Goal: Transaction & Acquisition: Purchase product/service

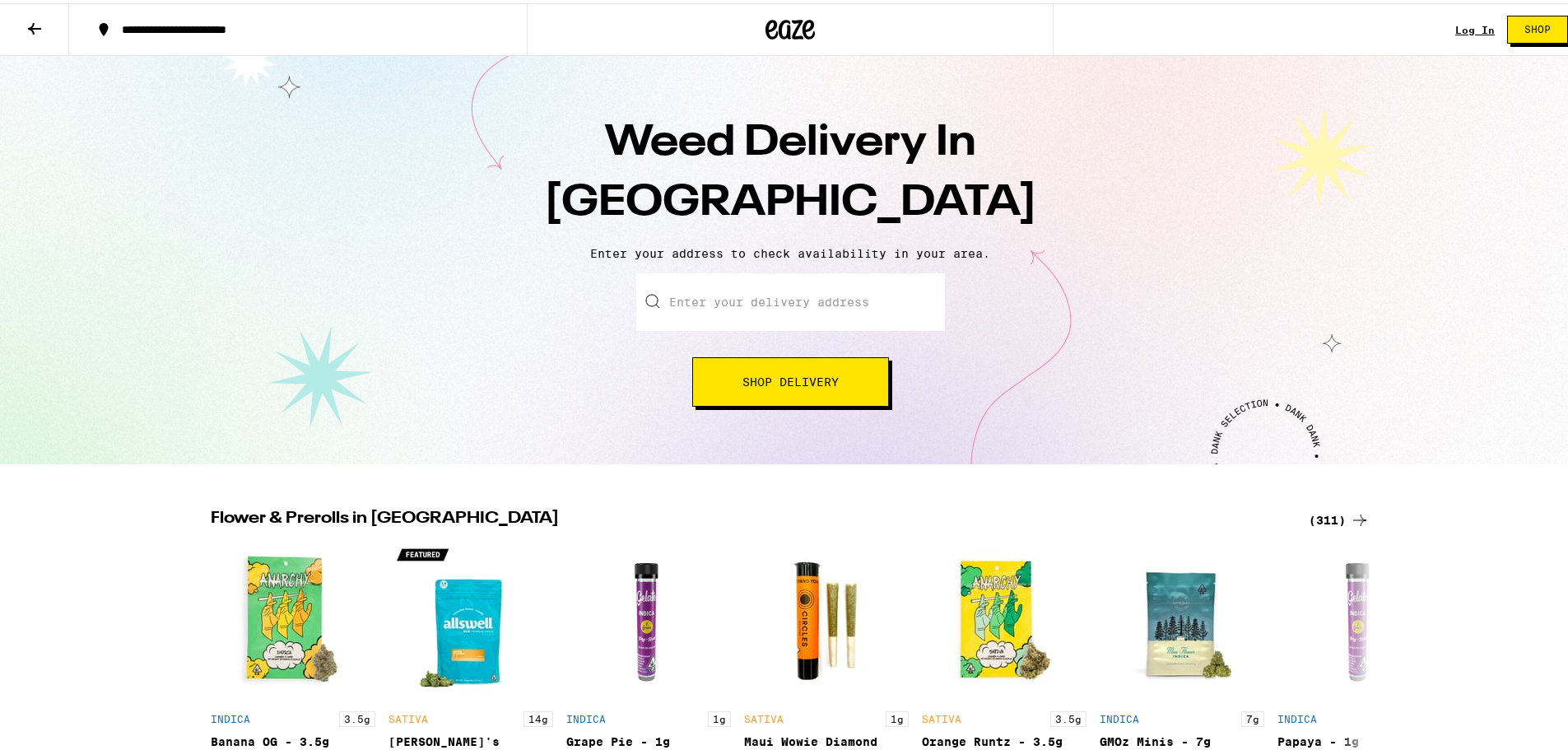
click at [855, 317] on input "Enter your delivery address" at bounding box center [791, 299] width 308 height 57
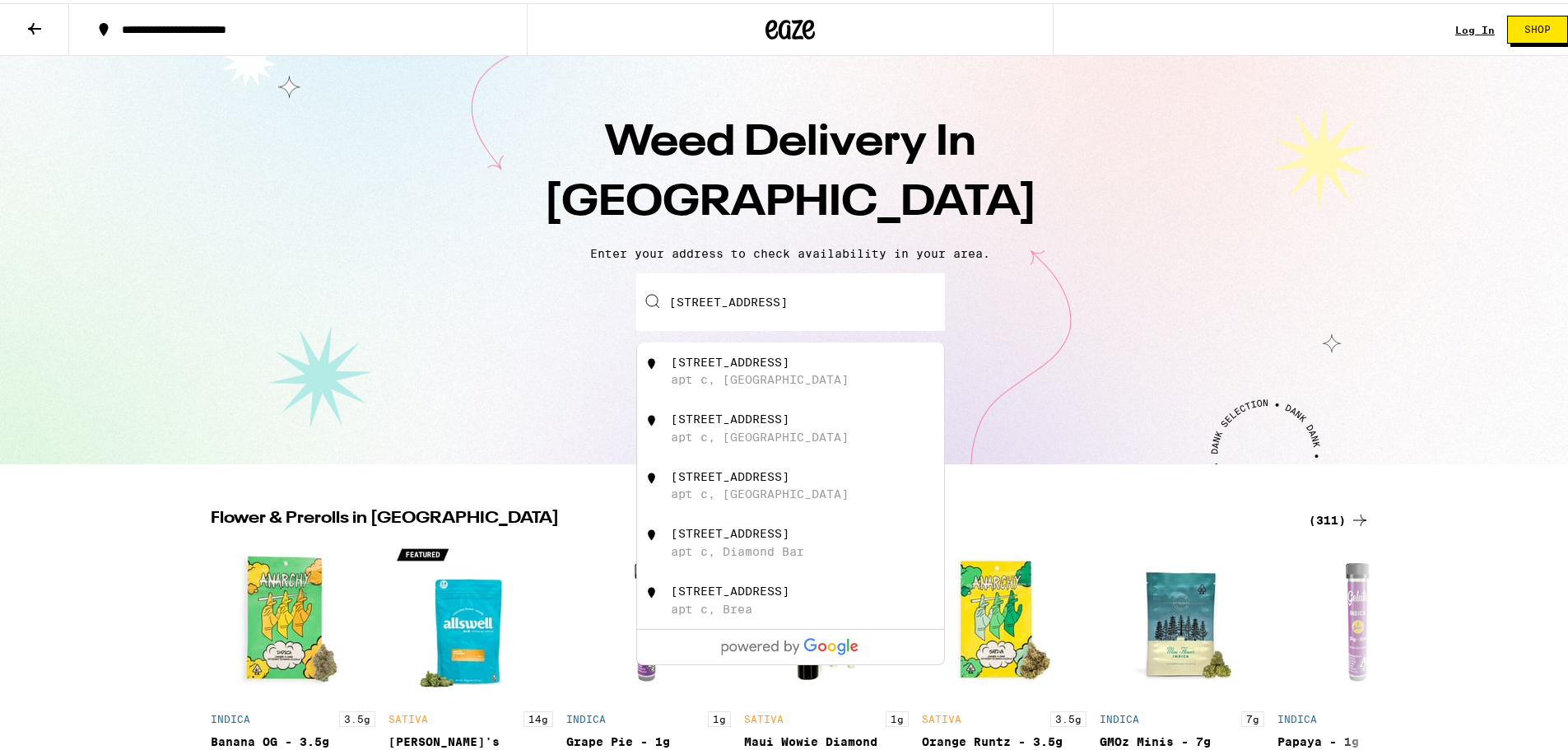
click at [821, 369] on div "[STREET_ADDRESS]" at bounding box center [818, 368] width 294 height 32
type input "[STREET_ADDRESS]"
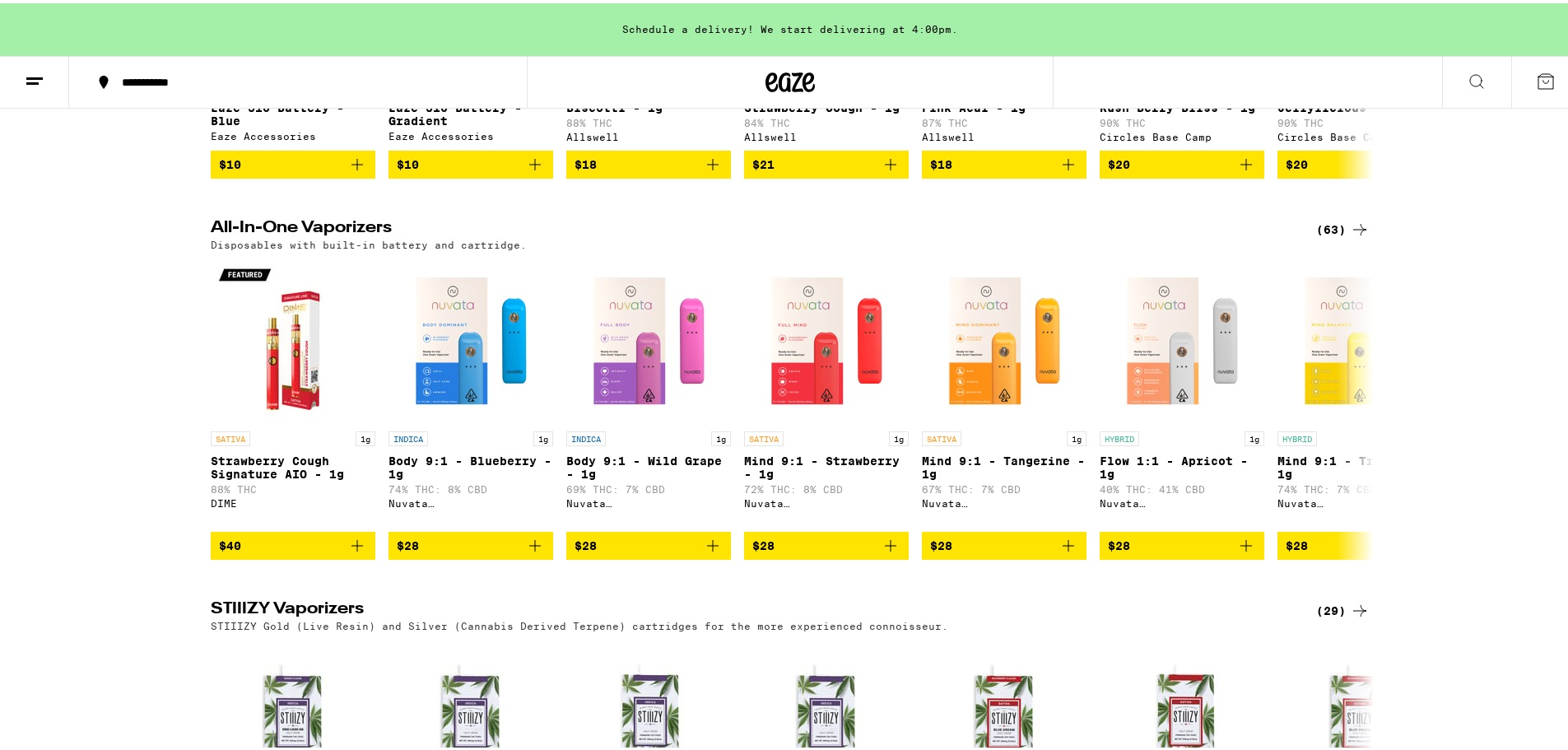
scroll to position [2303, 0]
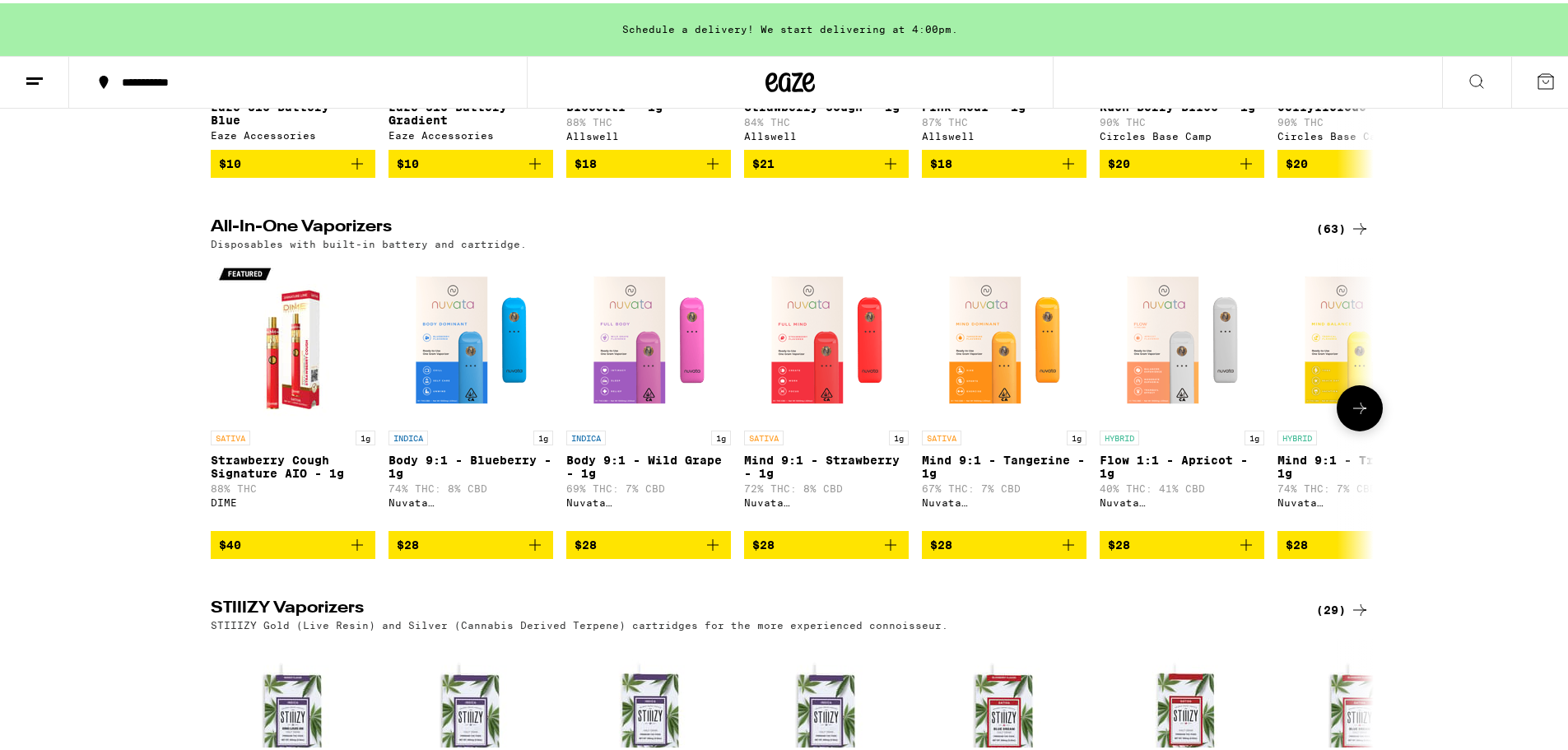
click at [1357, 415] on icon at bounding box center [1359, 405] width 20 height 20
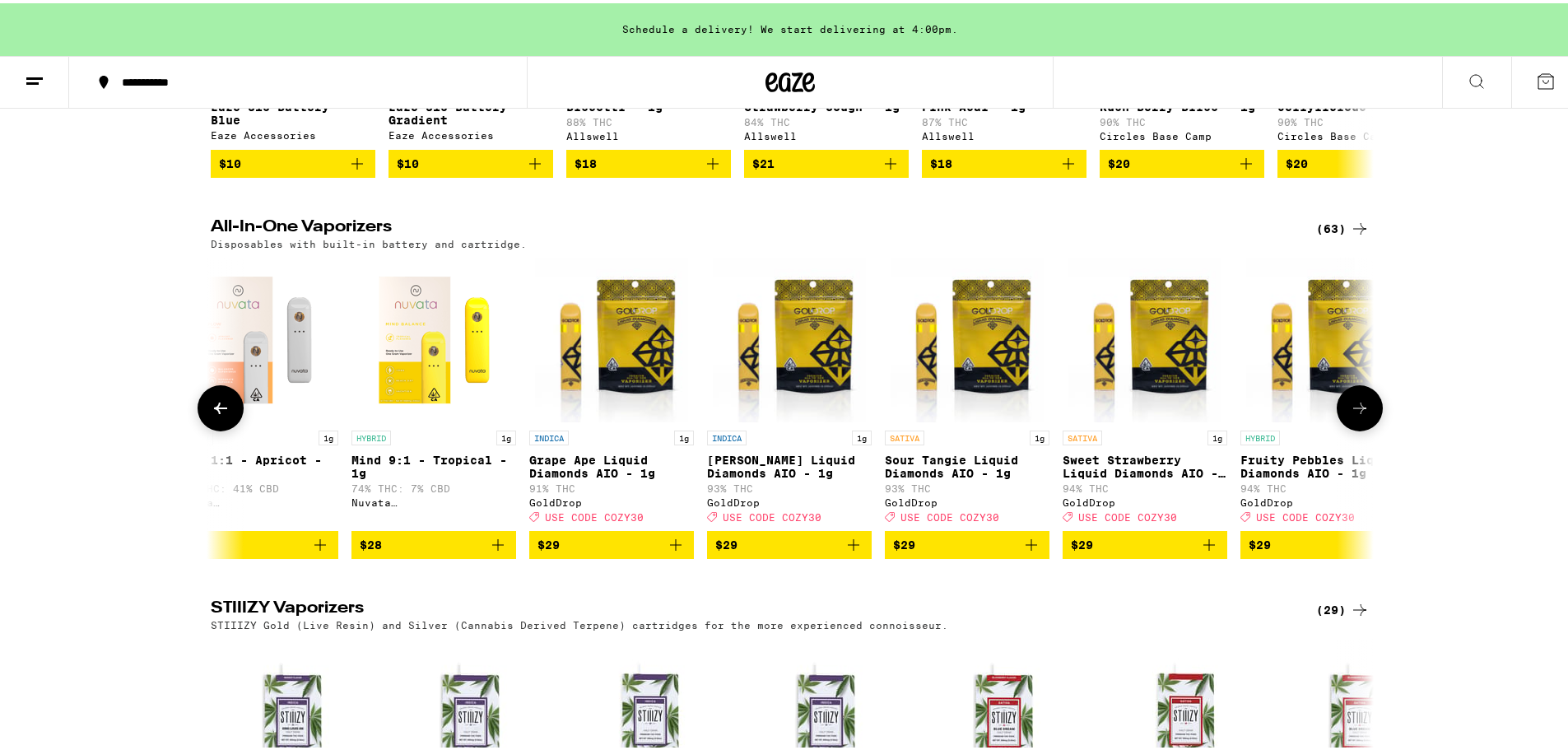
scroll to position [0, 979]
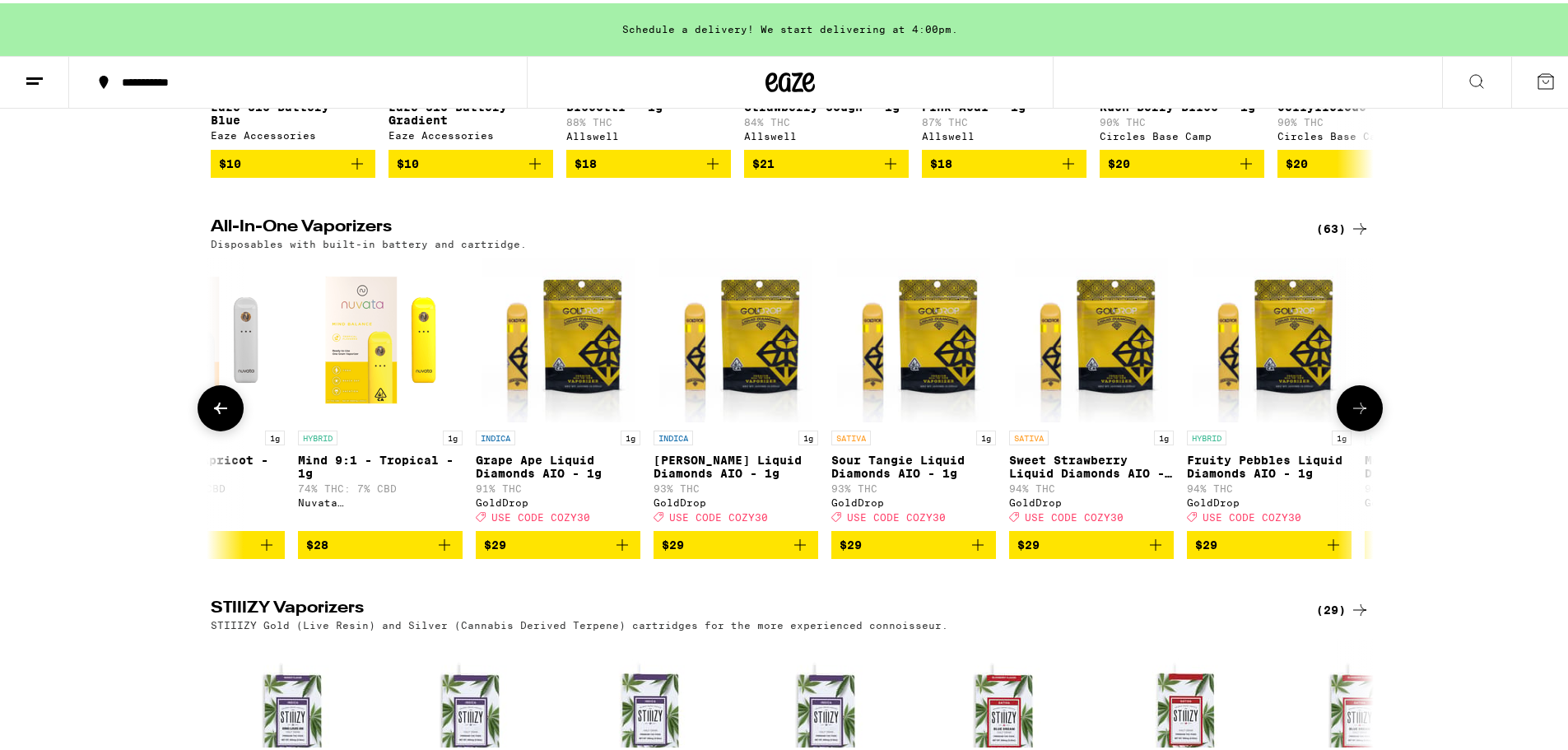
click at [1357, 415] on icon at bounding box center [1359, 405] width 20 height 20
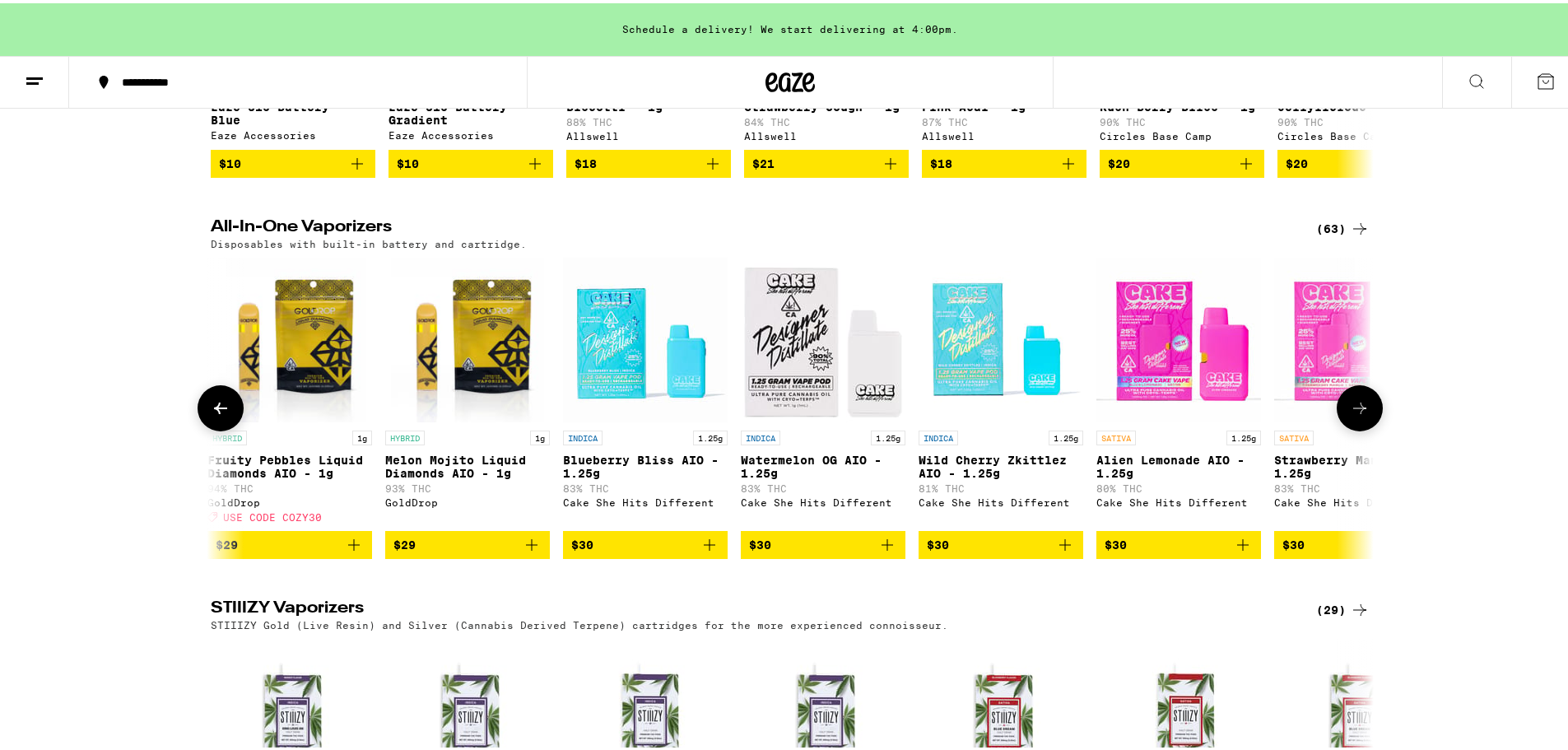
click at [1357, 415] on icon at bounding box center [1359, 405] width 20 height 20
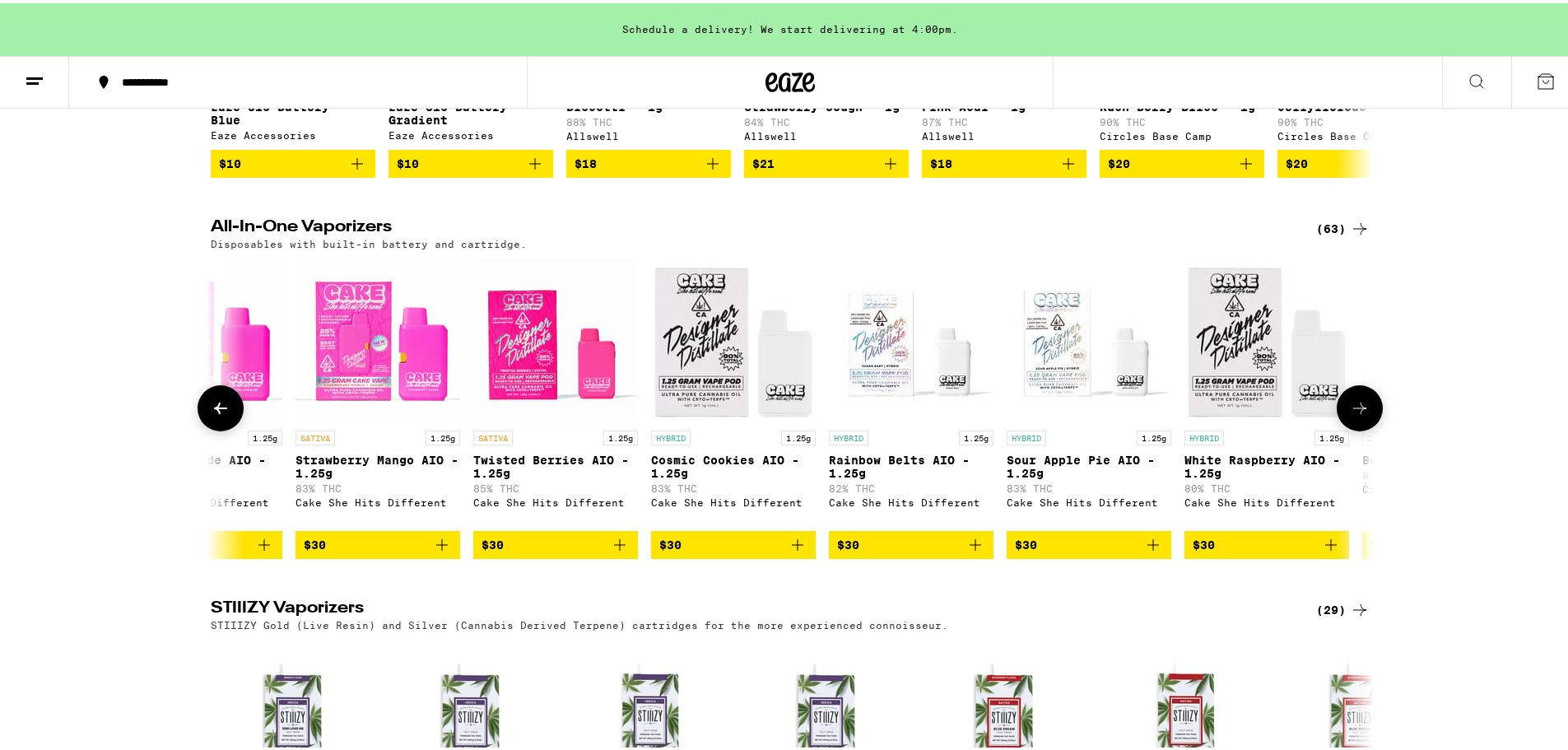
scroll to position [0, 2938]
click at [1357, 415] on icon at bounding box center [1359, 405] width 20 height 20
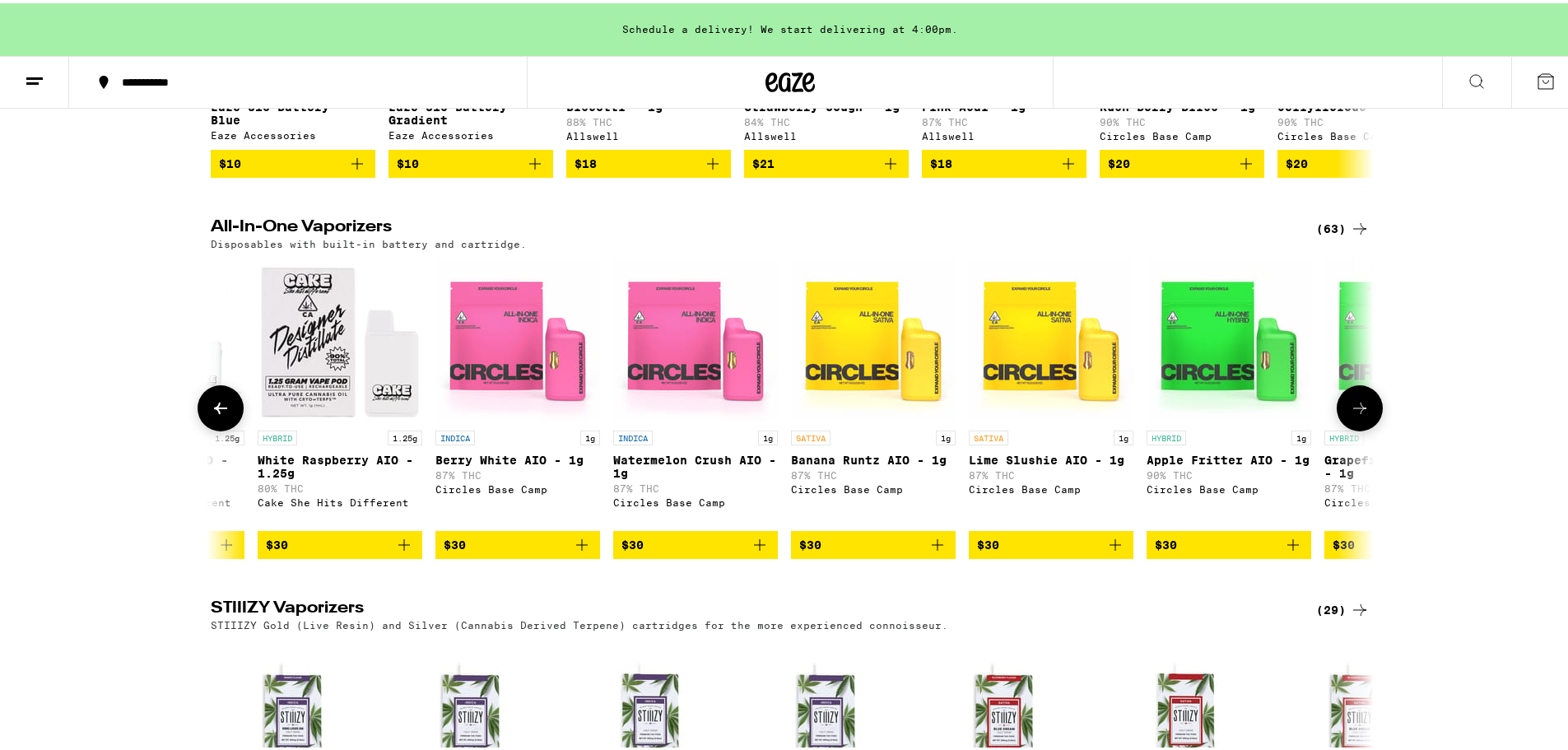
scroll to position [0, 3917]
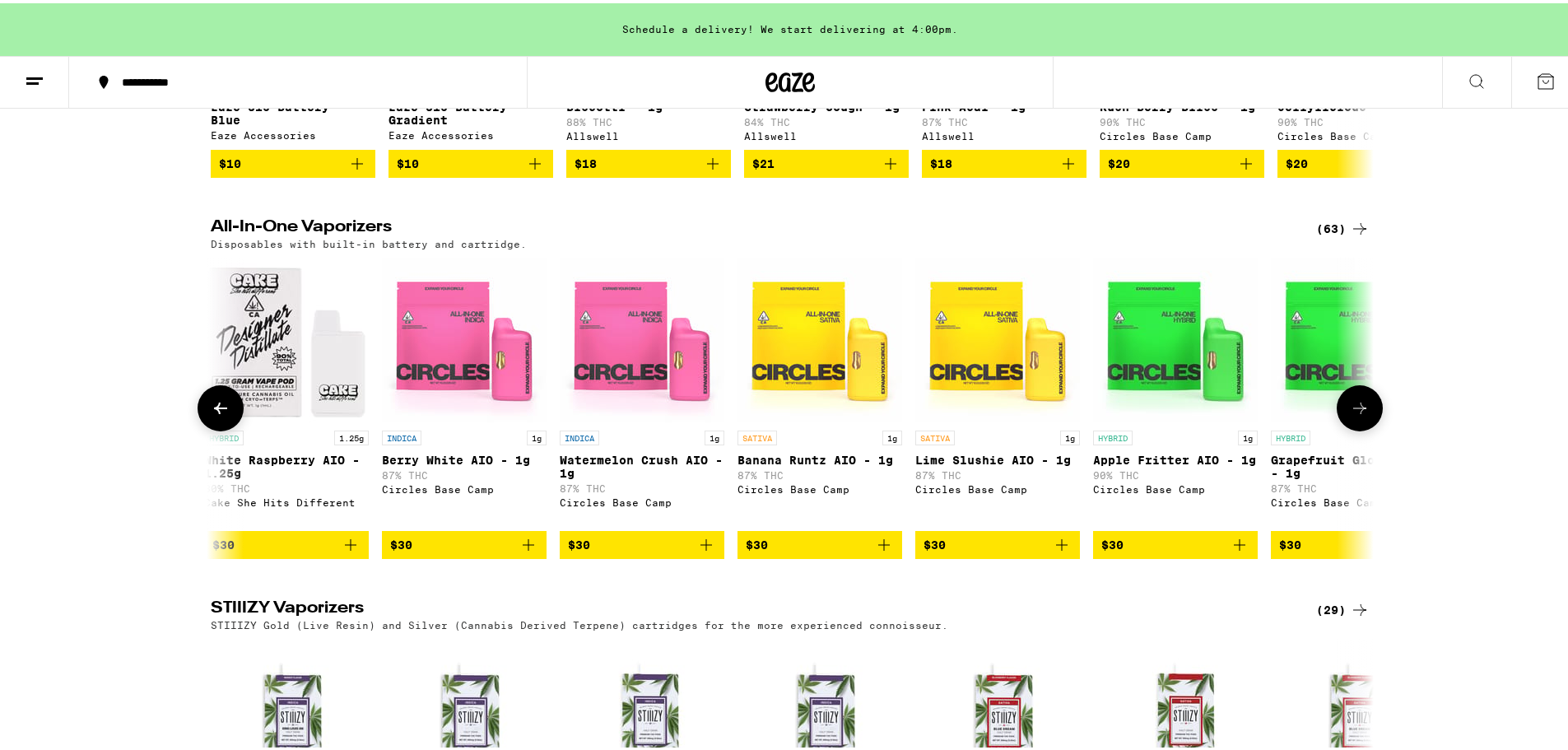
click at [1357, 415] on icon at bounding box center [1359, 405] width 20 height 20
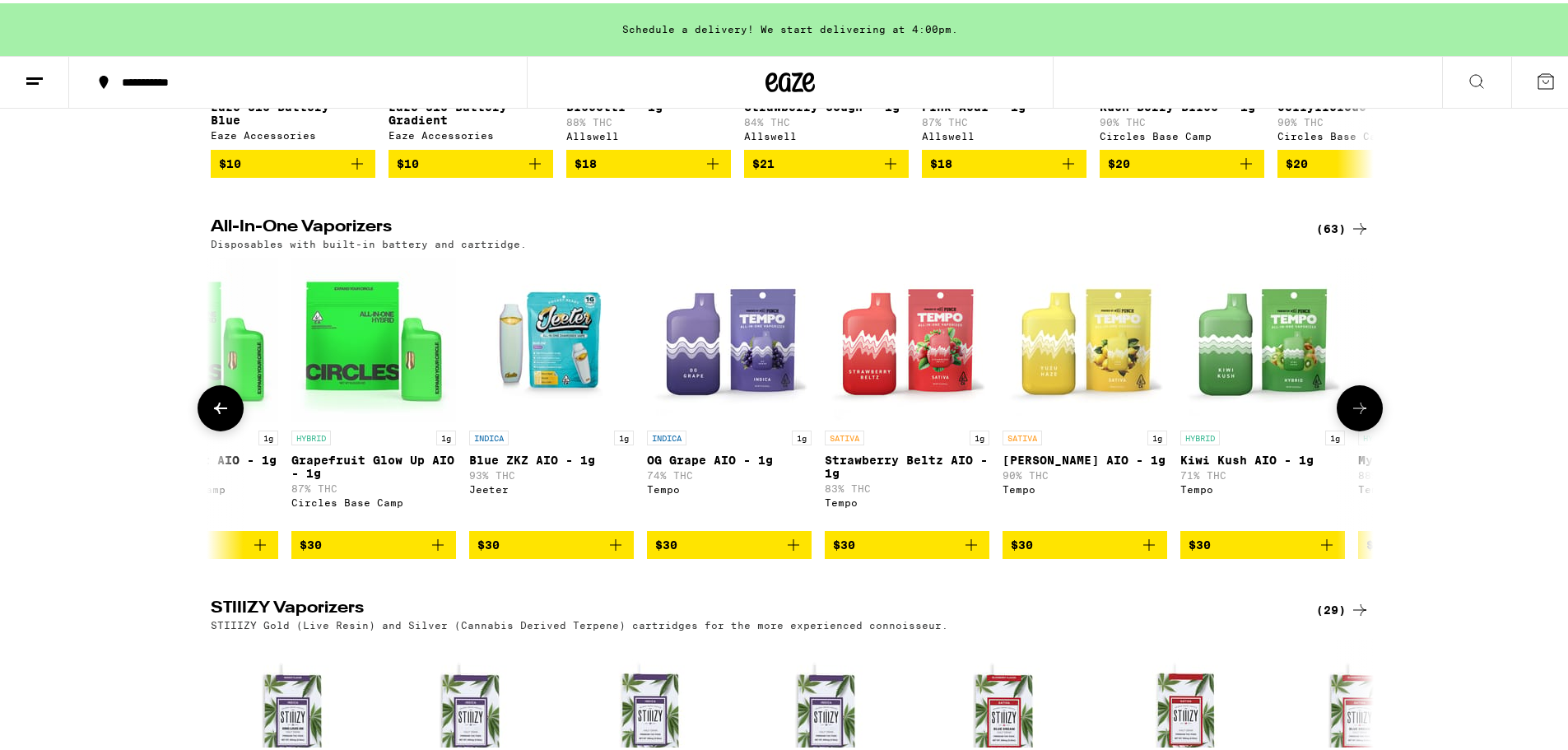
click at [1357, 415] on icon at bounding box center [1359, 405] width 20 height 20
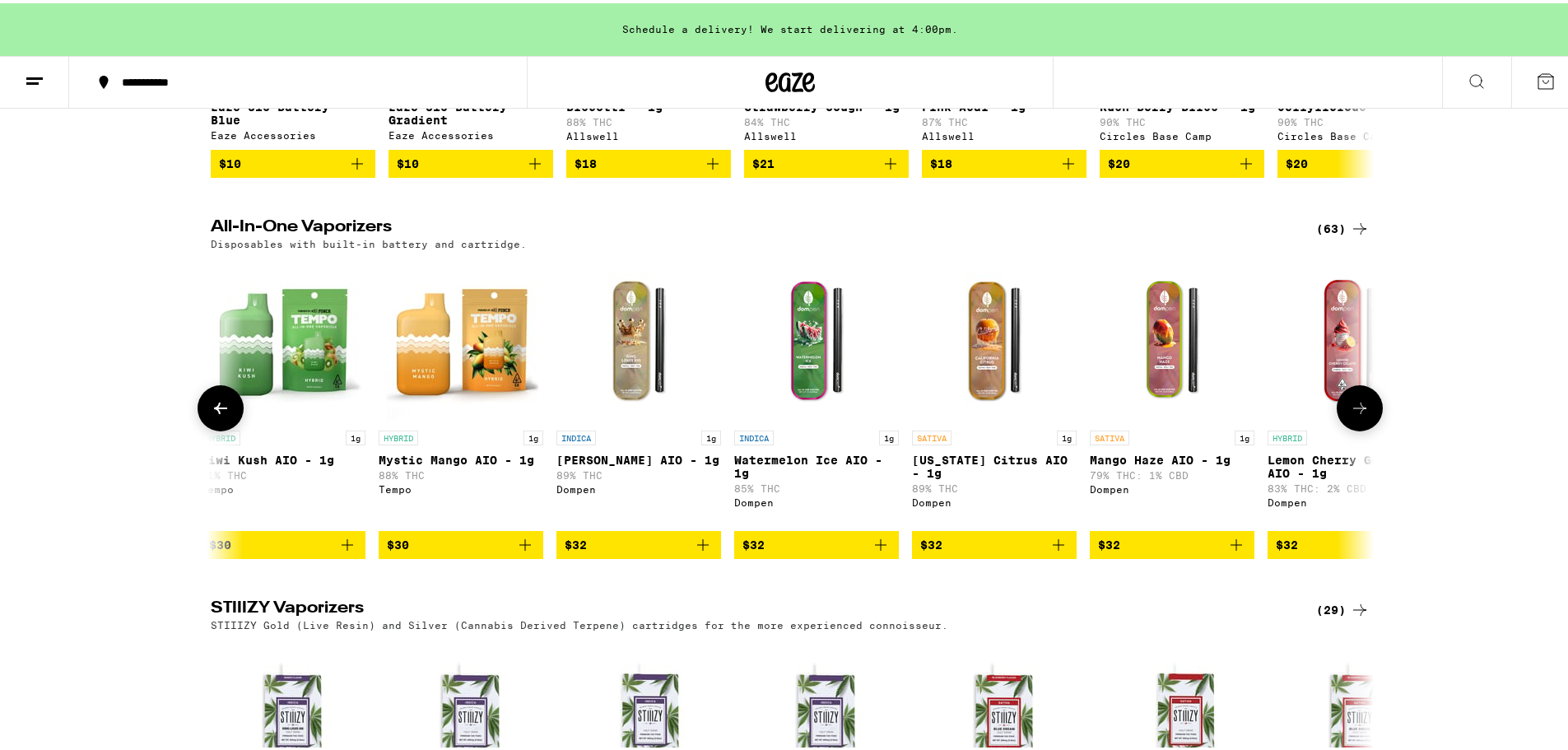
click at [1357, 415] on icon at bounding box center [1359, 405] width 20 height 20
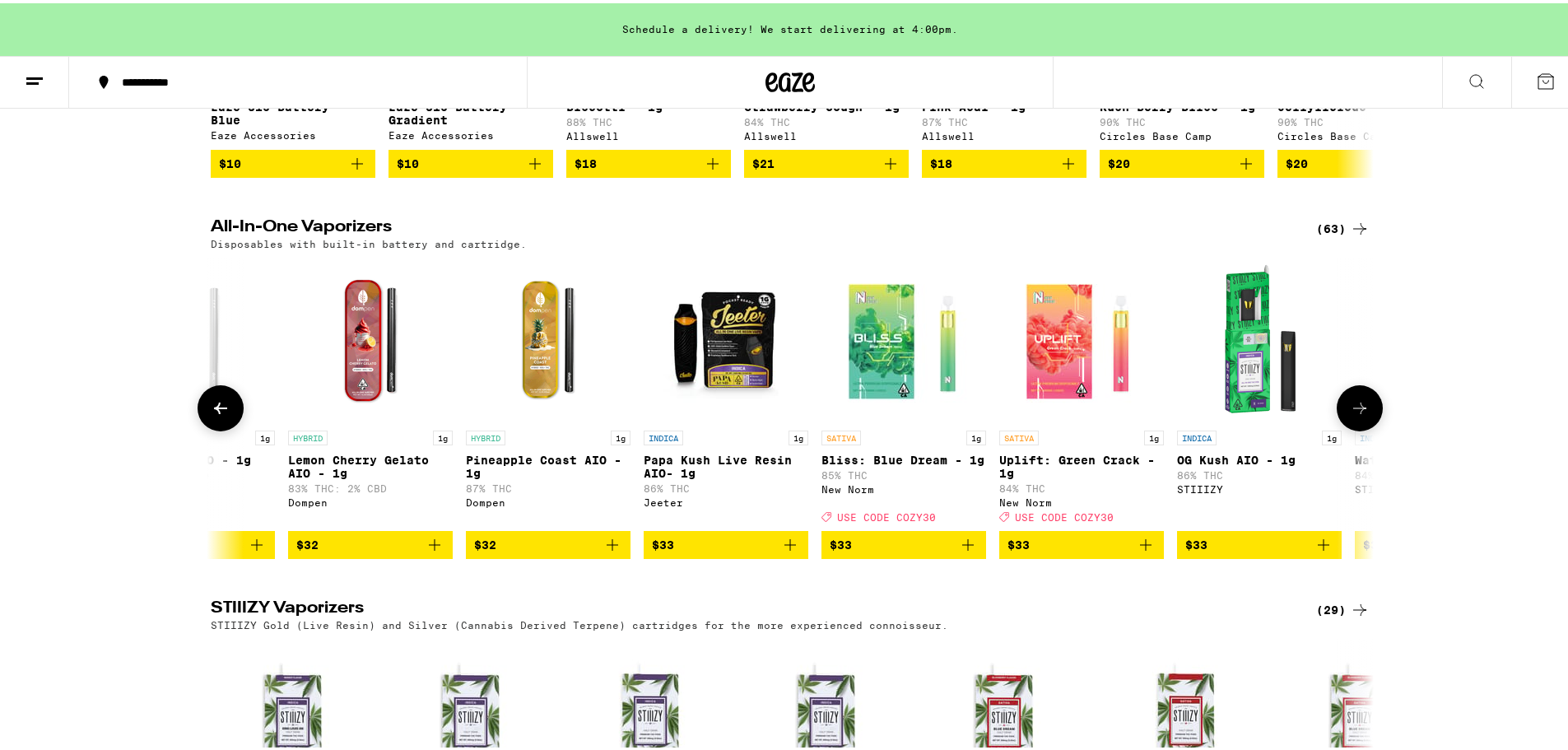
click at [1357, 415] on icon at bounding box center [1359, 405] width 20 height 20
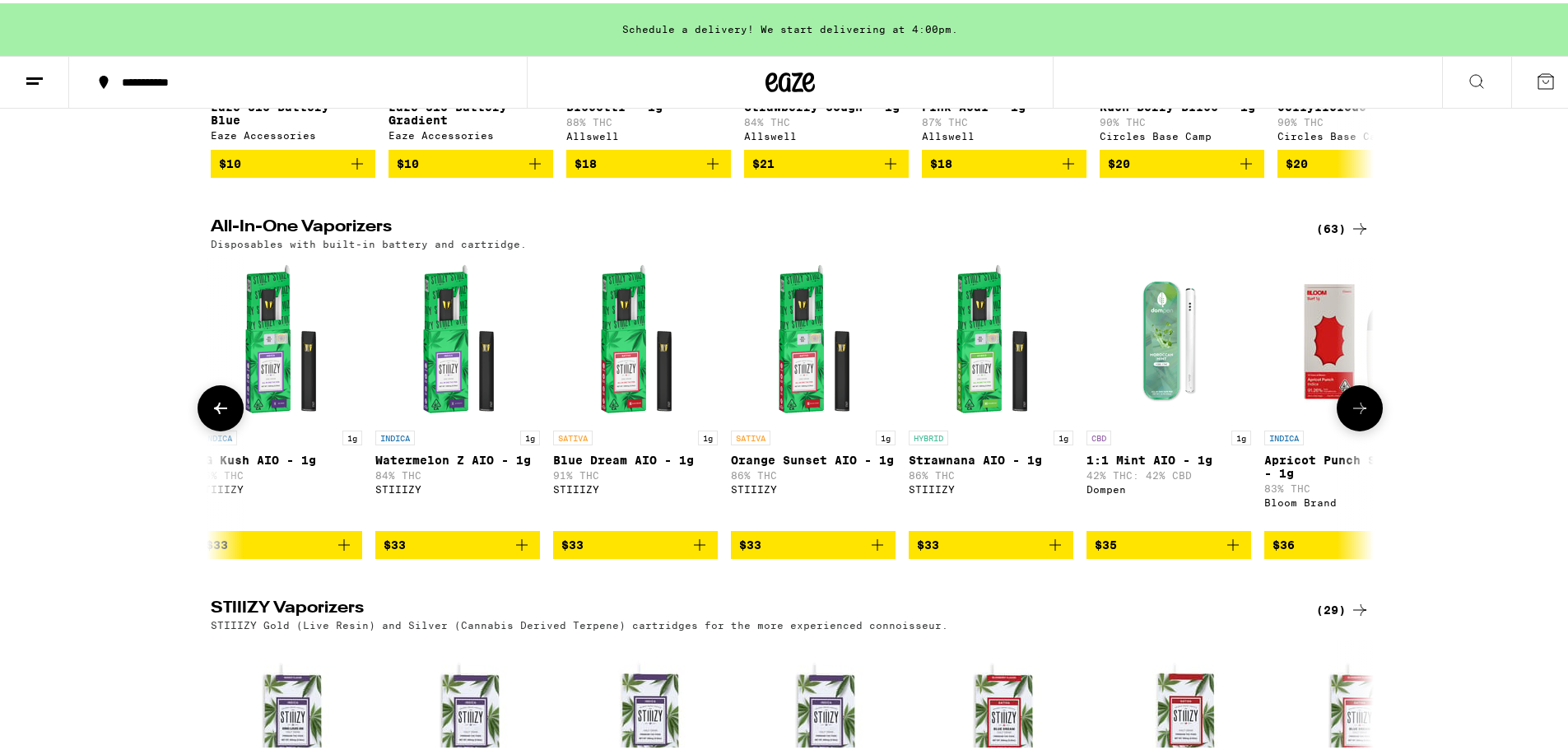
click at [1357, 415] on icon at bounding box center [1359, 405] width 20 height 20
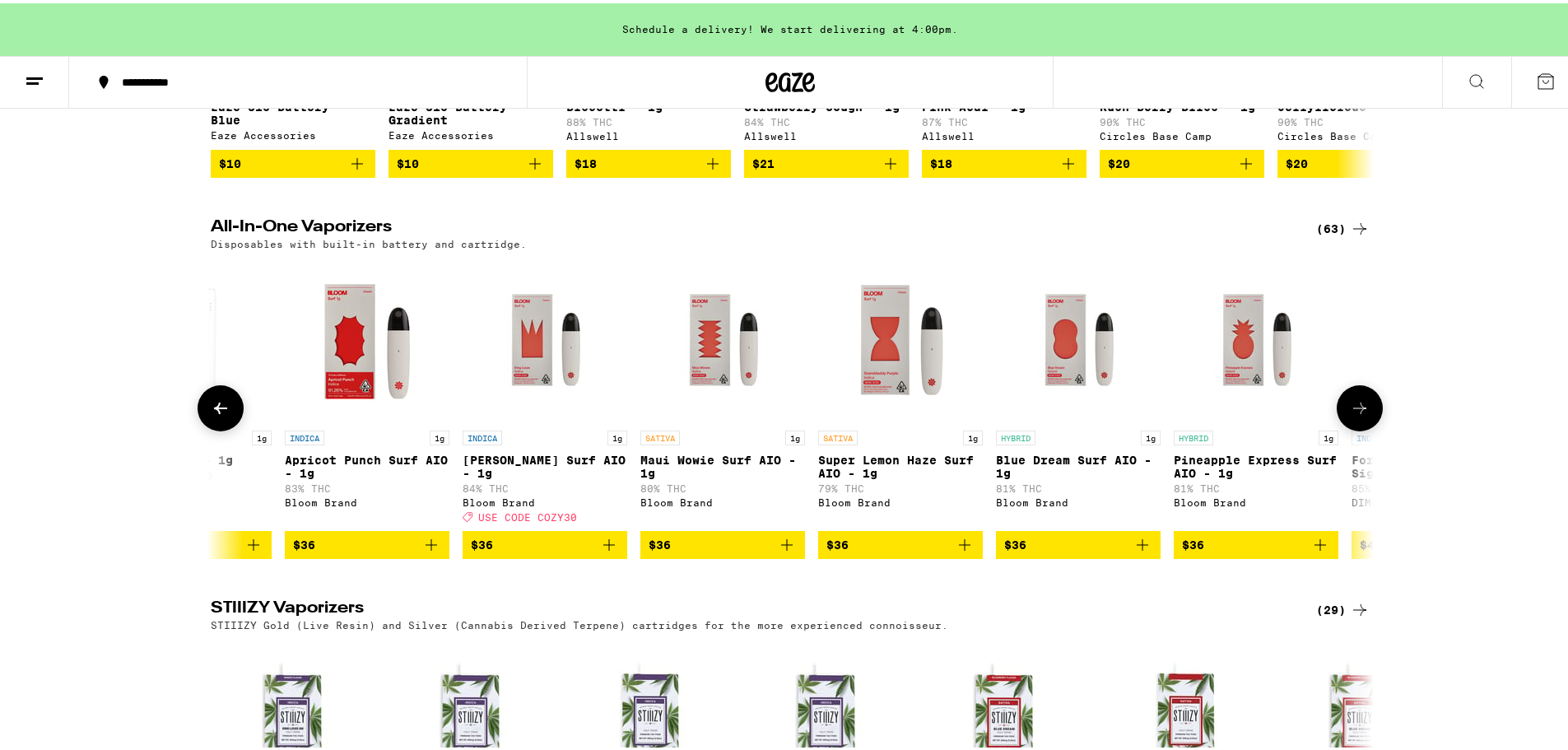
click at [1357, 415] on icon at bounding box center [1359, 405] width 20 height 20
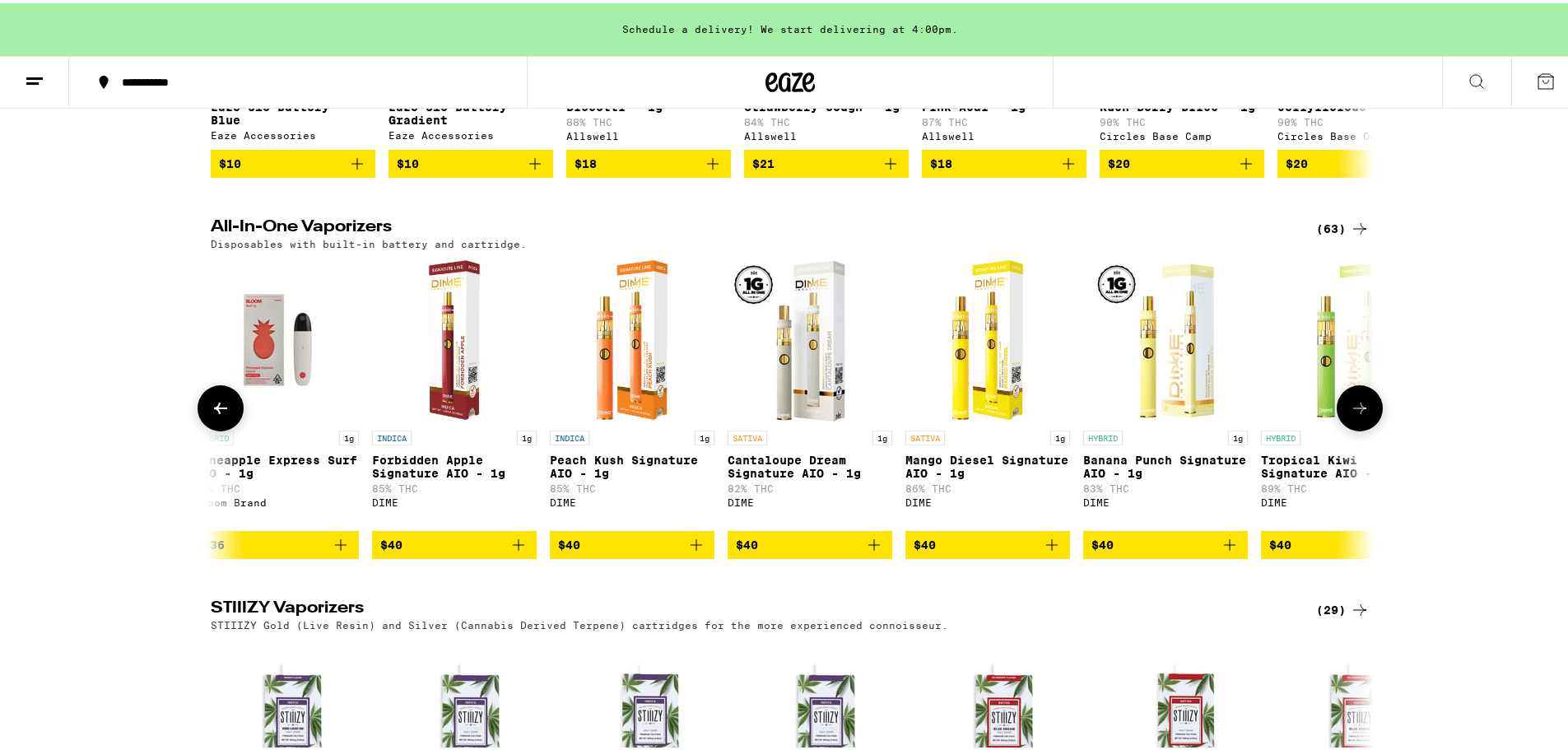
click at [1357, 415] on icon at bounding box center [1359, 405] width 20 height 20
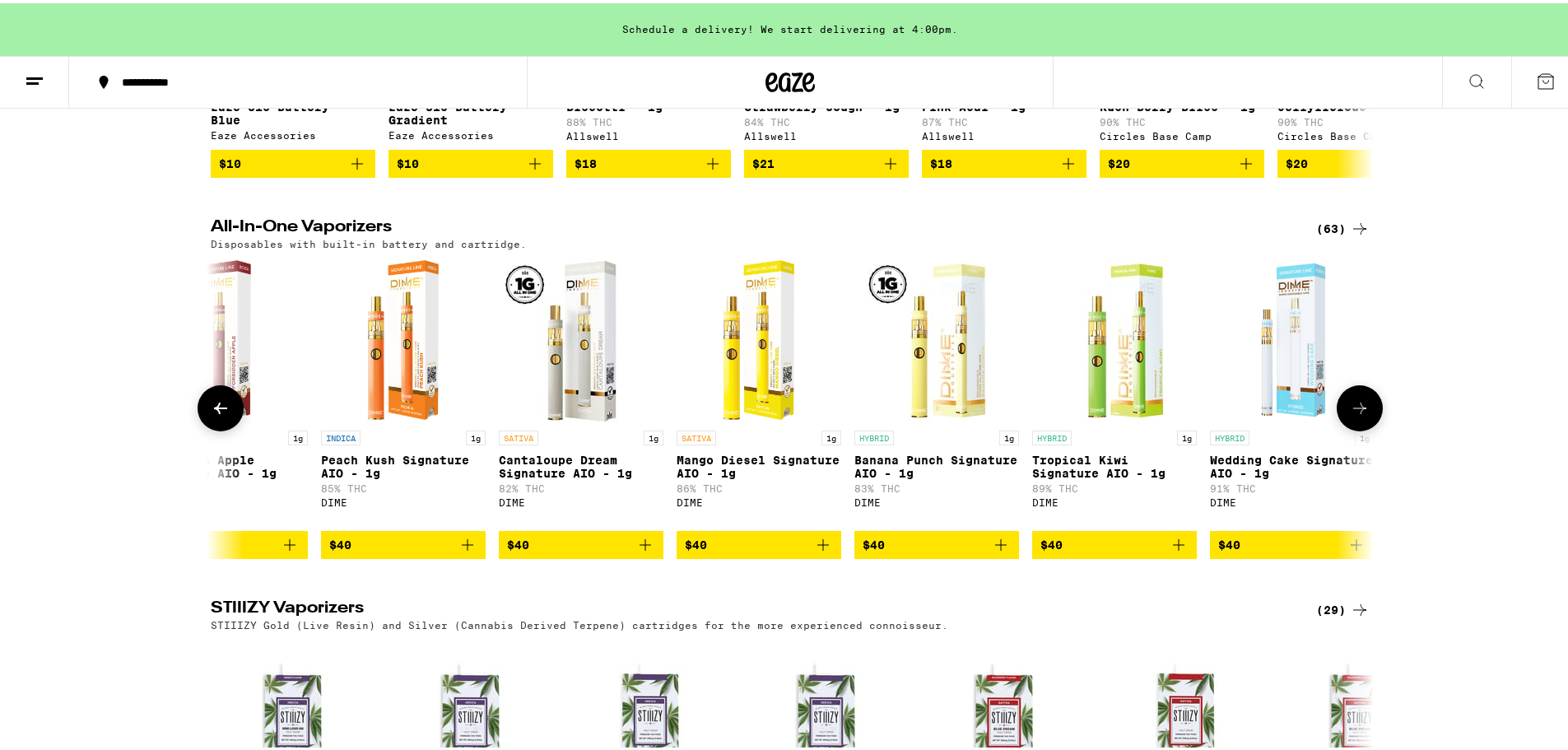
scroll to position [0, 10040]
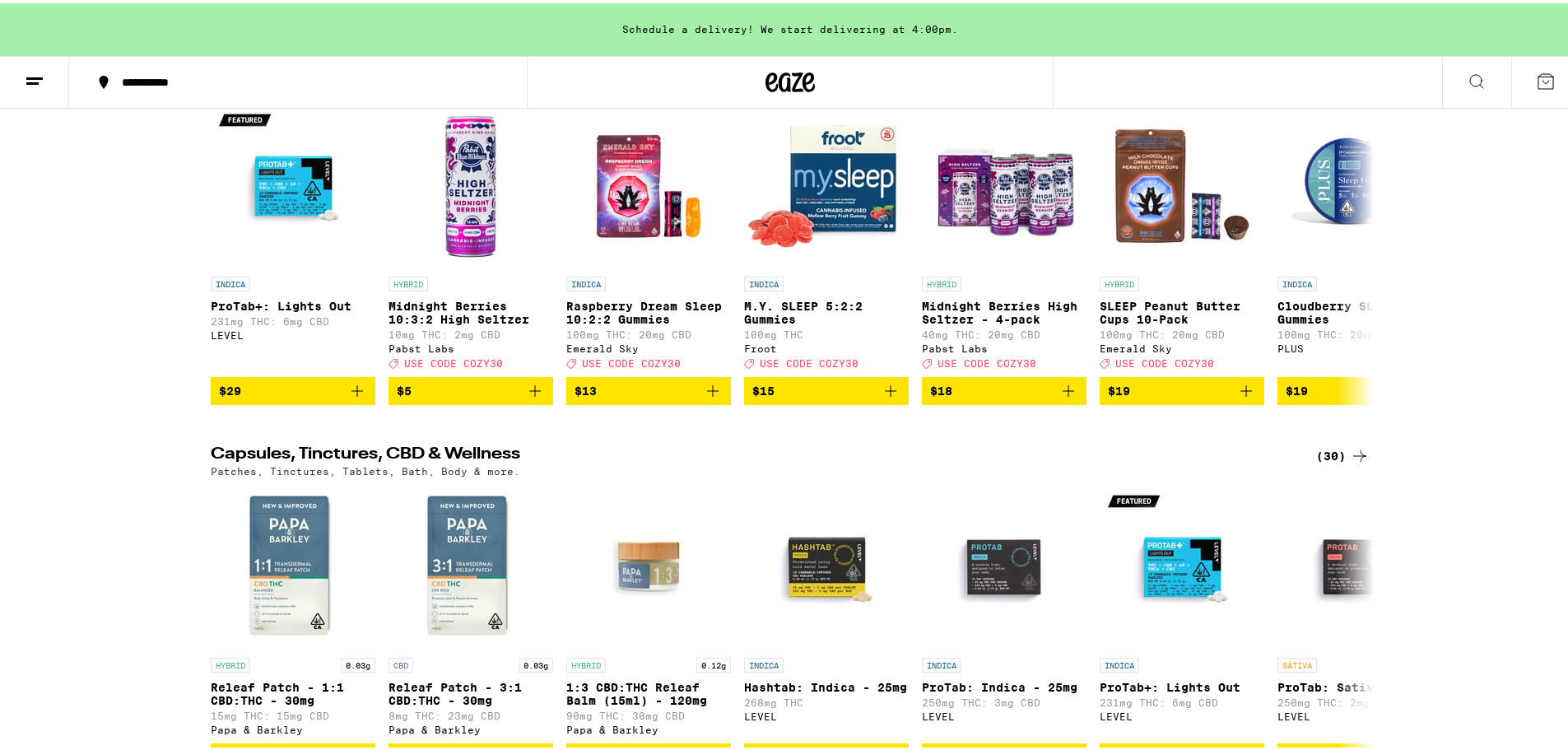
click at [1483, 402] on div "Sleep (13) All your favorite products to bring on the ZZZs. INDICA ProTab+: Lig…" at bounding box center [790, 231] width 1580 height 340
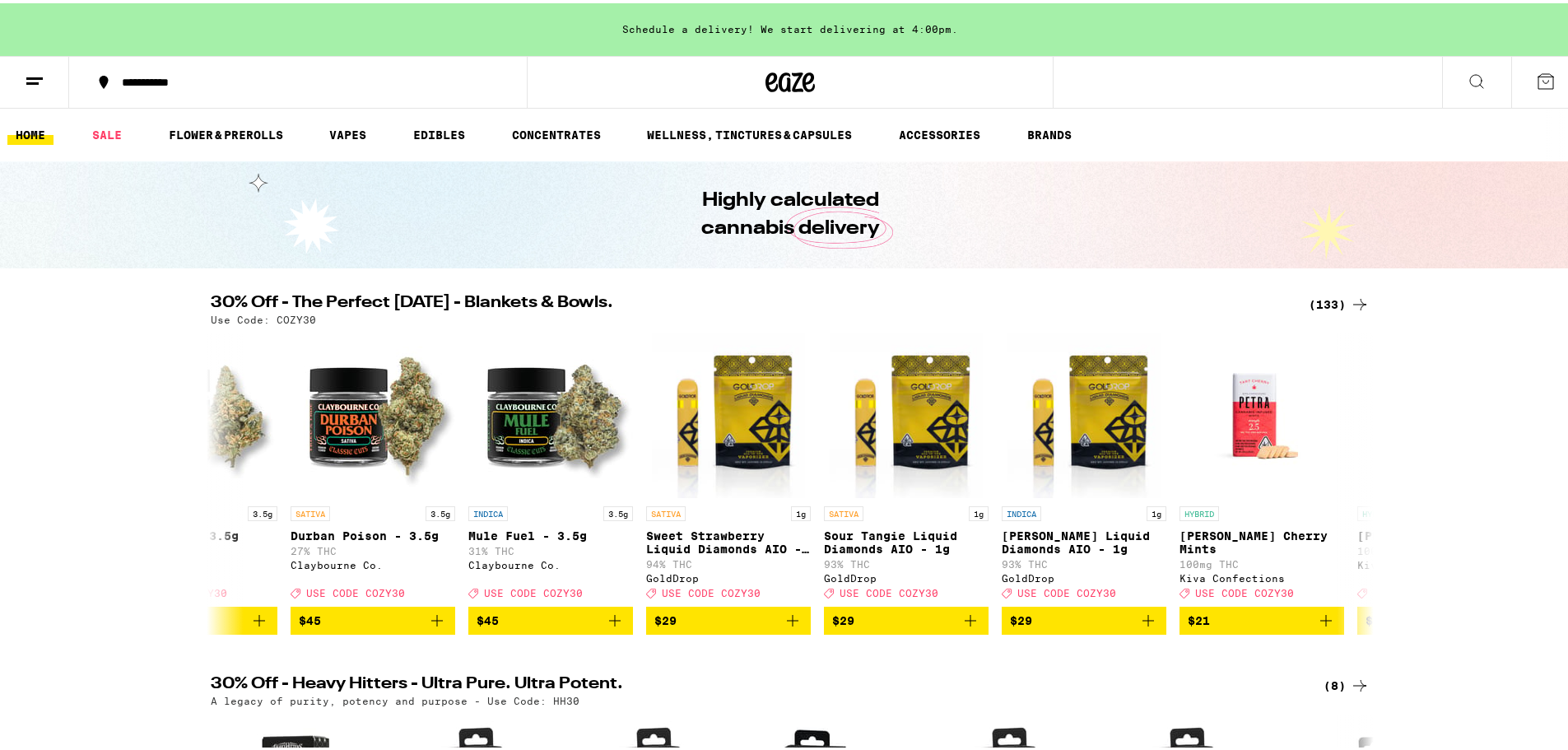
scroll to position [3, 0]
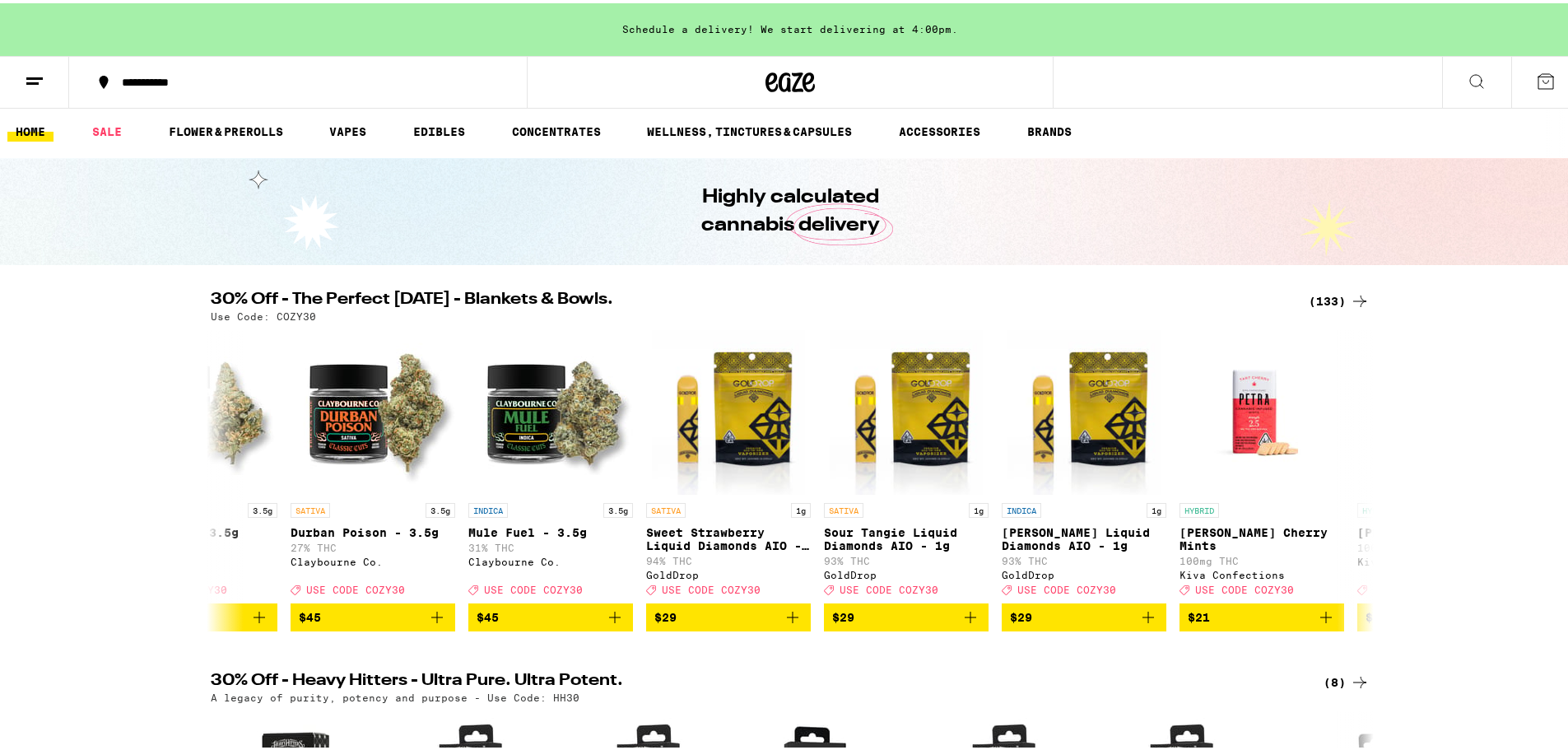
click at [351, 142] on ul "HOME SALE FLOWER & PREROLLS VAPES EDIBLES CONCENTRATES WELLNESS, TINCTURES & CA…" at bounding box center [790, 128] width 1580 height 53
click at [349, 129] on link "VAPES" at bounding box center [347, 128] width 54 height 20
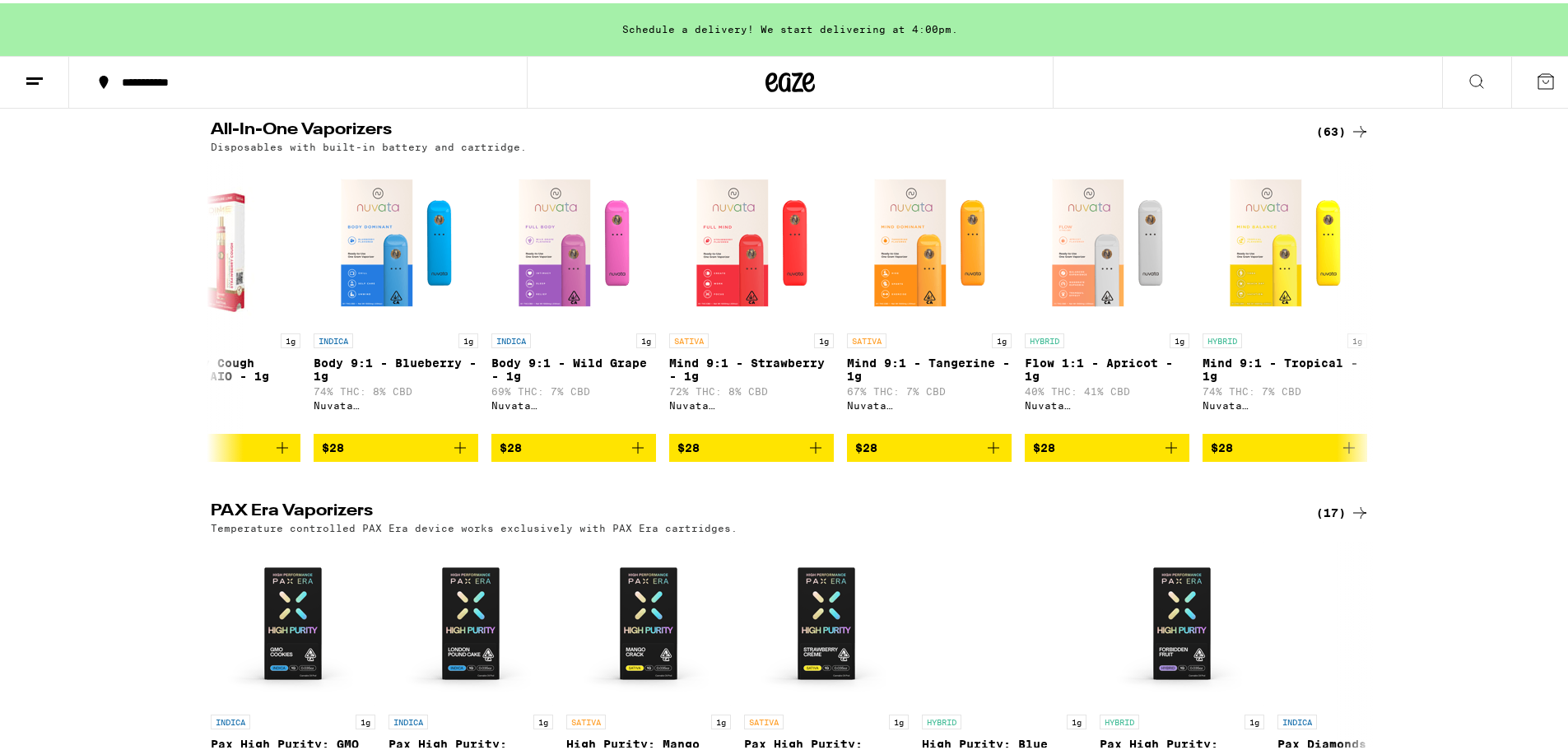
scroll to position [897, 0]
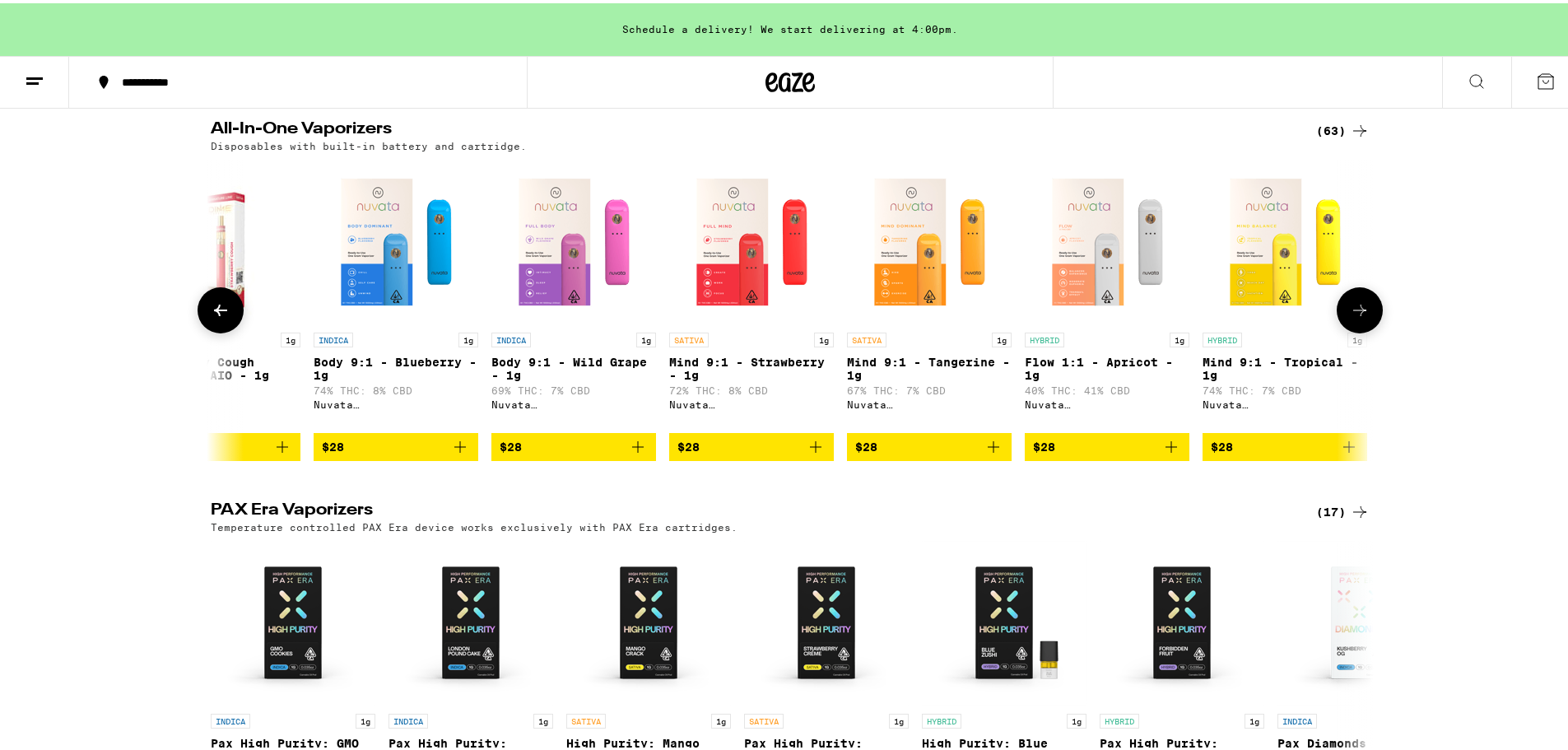
click at [1352, 317] on icon at bounding box center [1359, 307] width 20 height 20
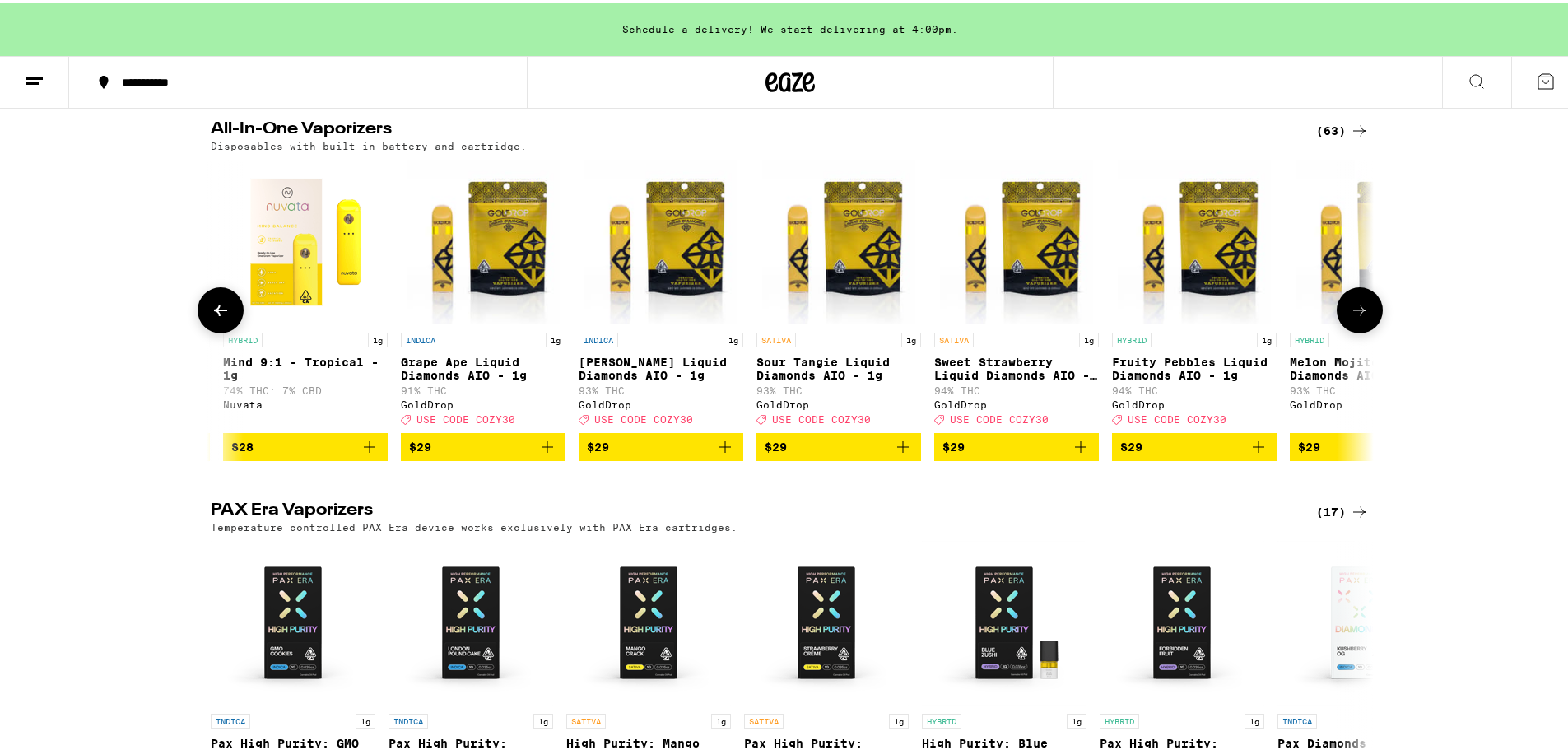
click at [1352, 317] on icon at bounding box center [1359, 307] width 20 height 20
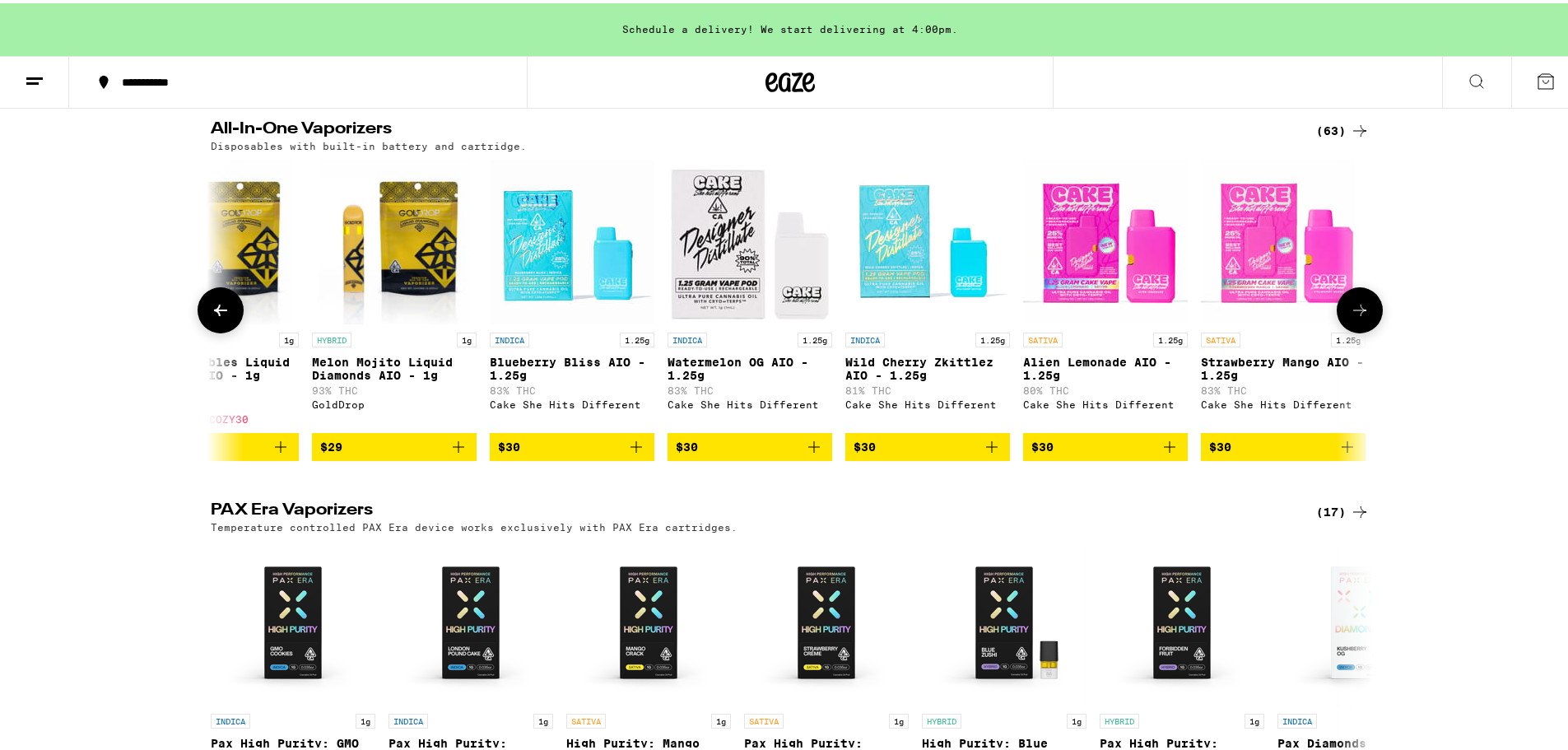
scroll to position [0, 2033]
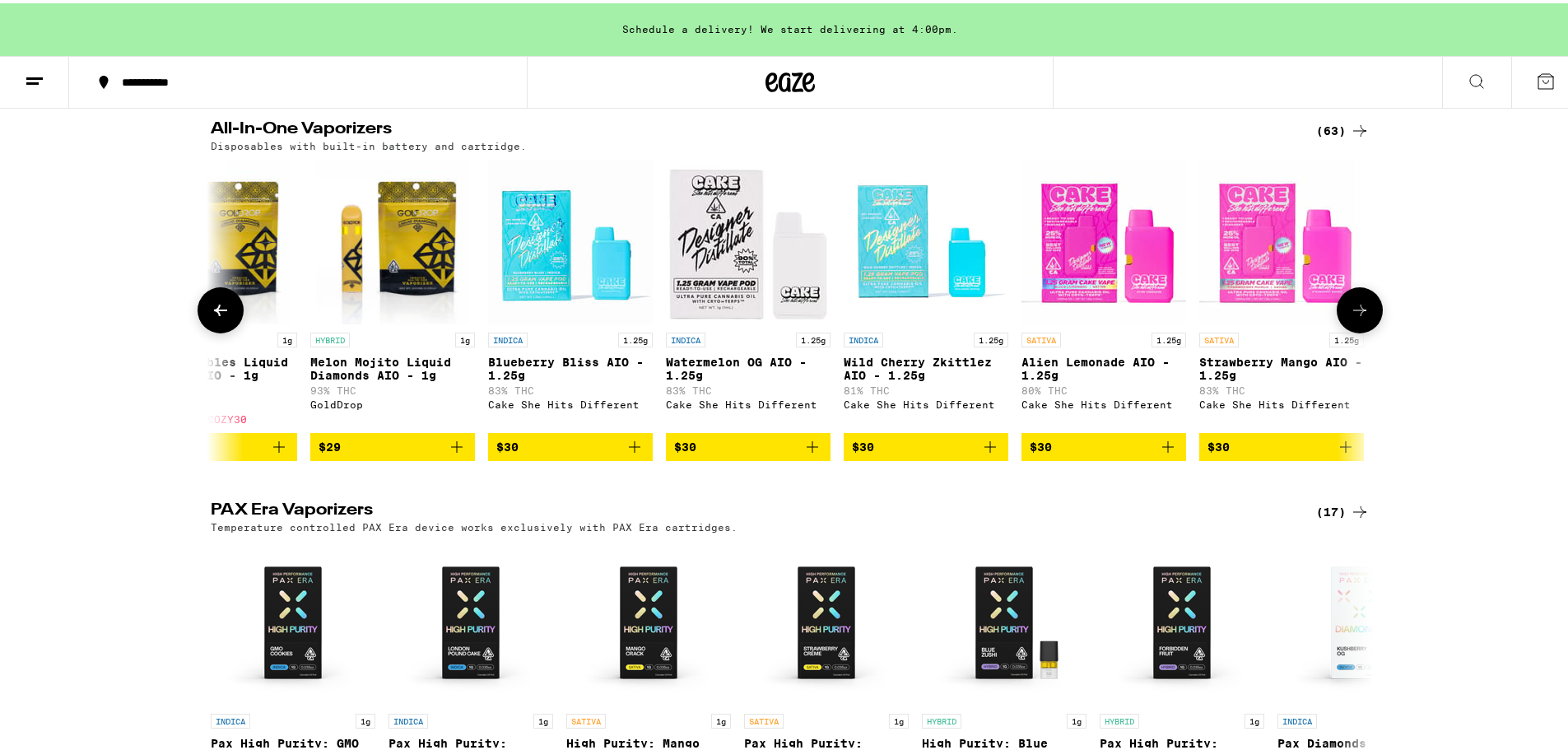
click at [1352, 317] on icon at bounding box center [1359, 307] width 20 height 20
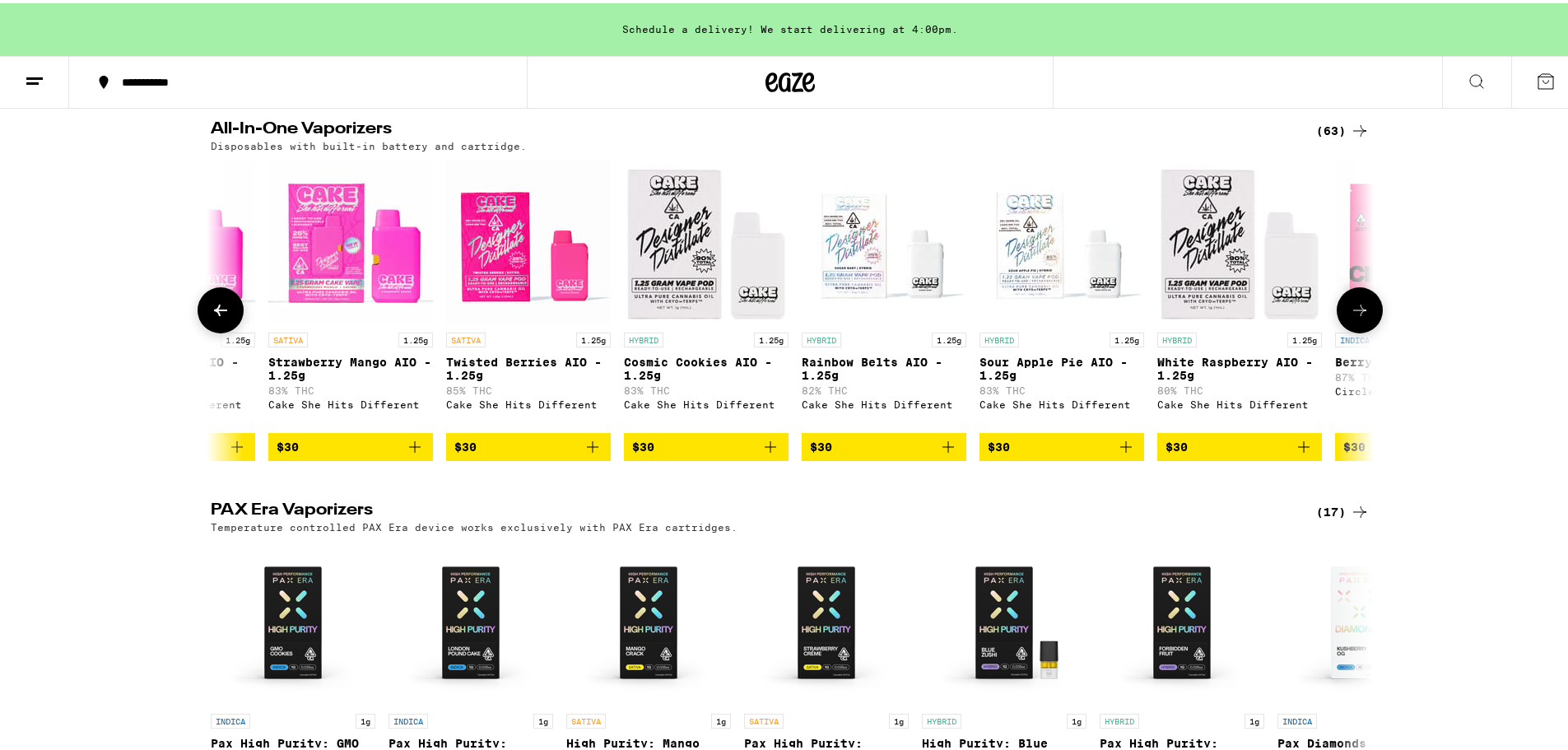
scroll to position [0, 3013]
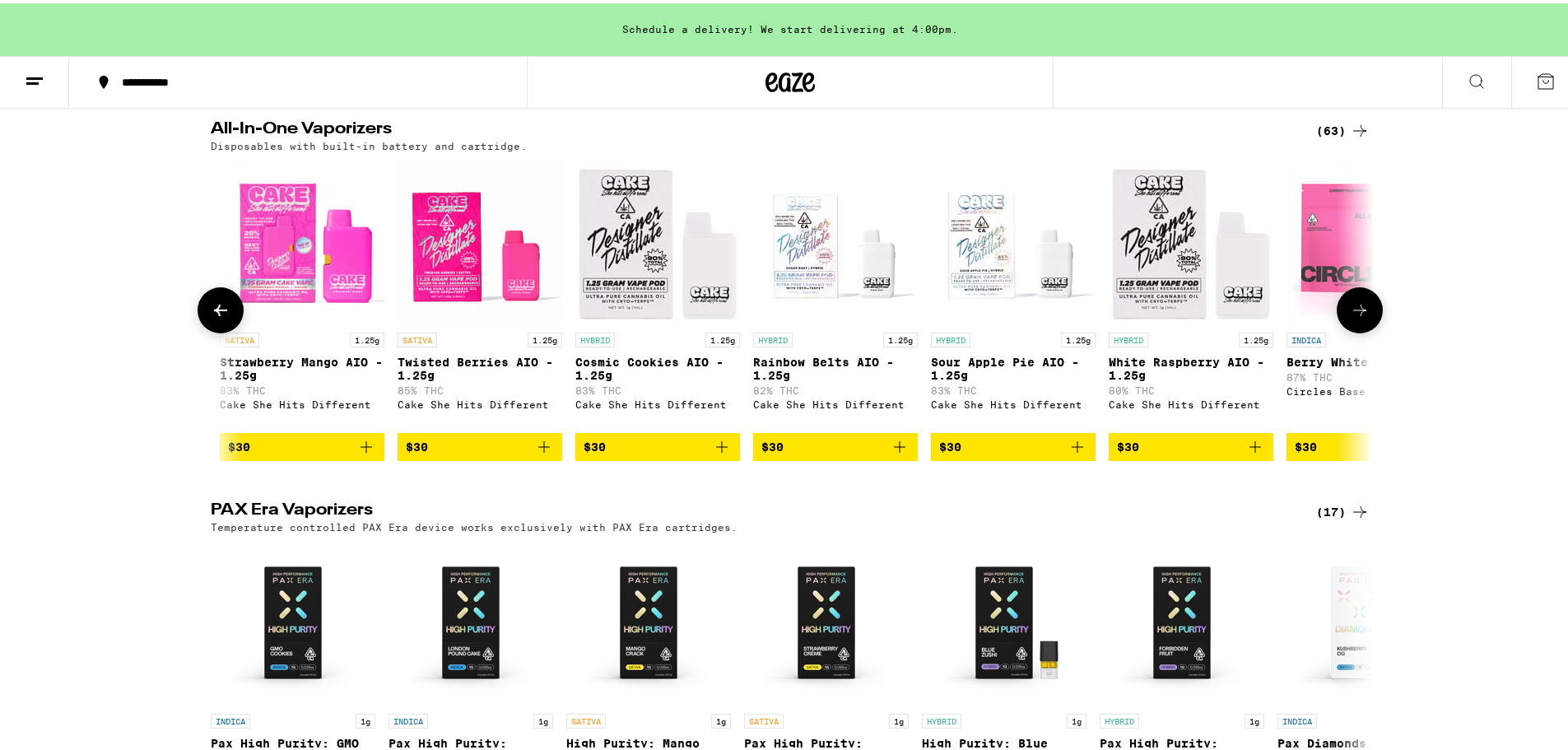
click at [1352, 317] on icon at bounding box center [1359, 307] width 20 height 20
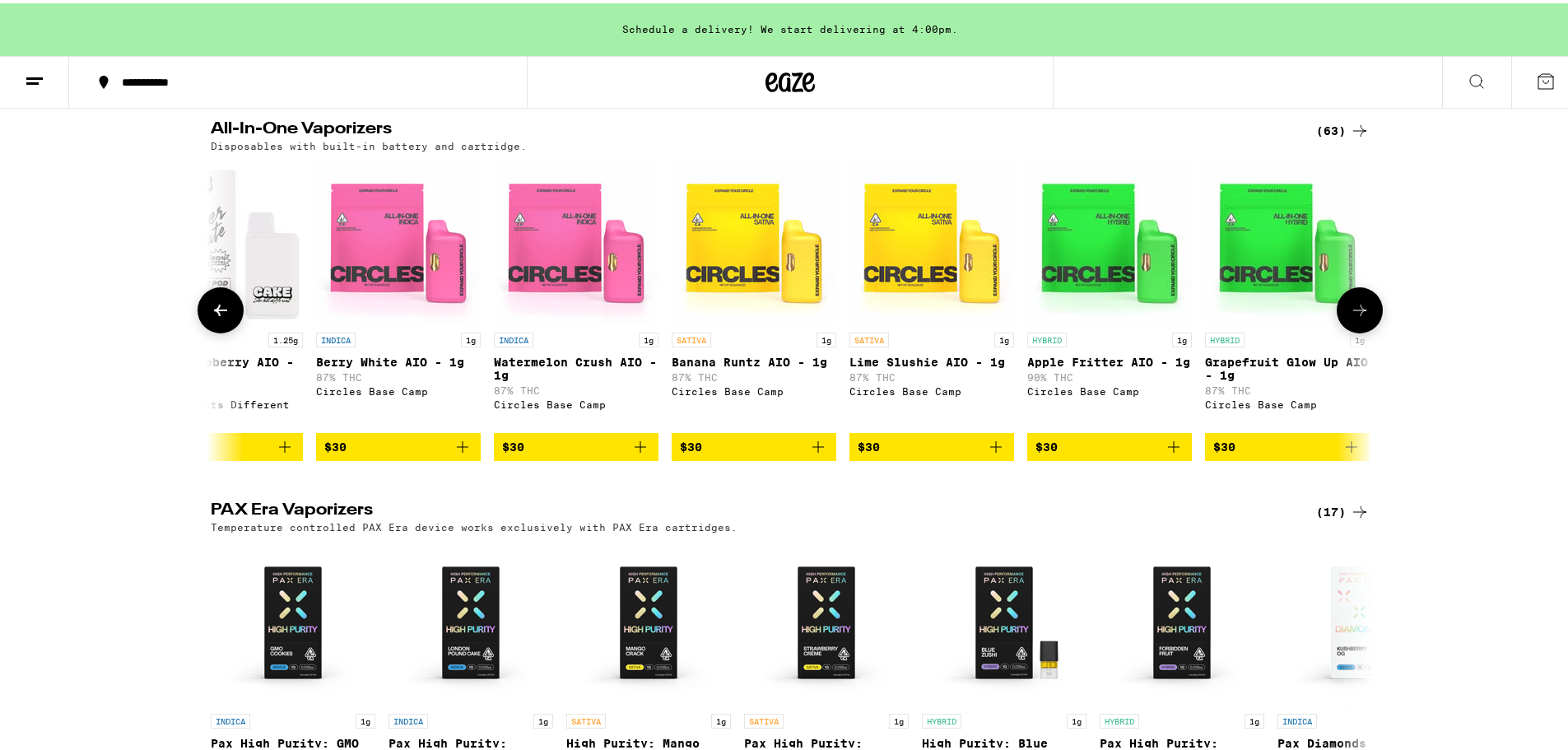
scroll to position [0, 3992]
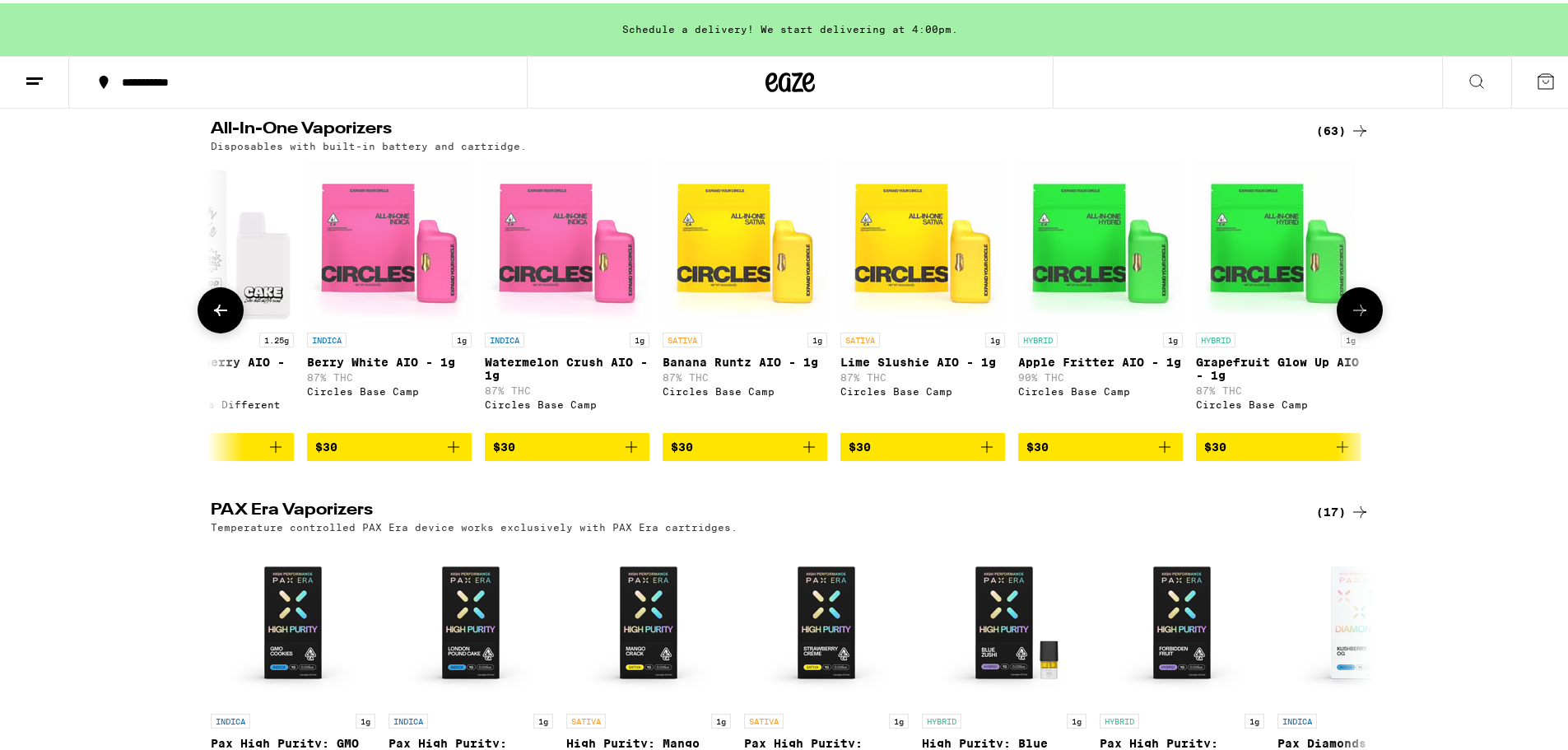
click at [1352, 317] on icon at bounding box center [1359, 307] width 20 height 20
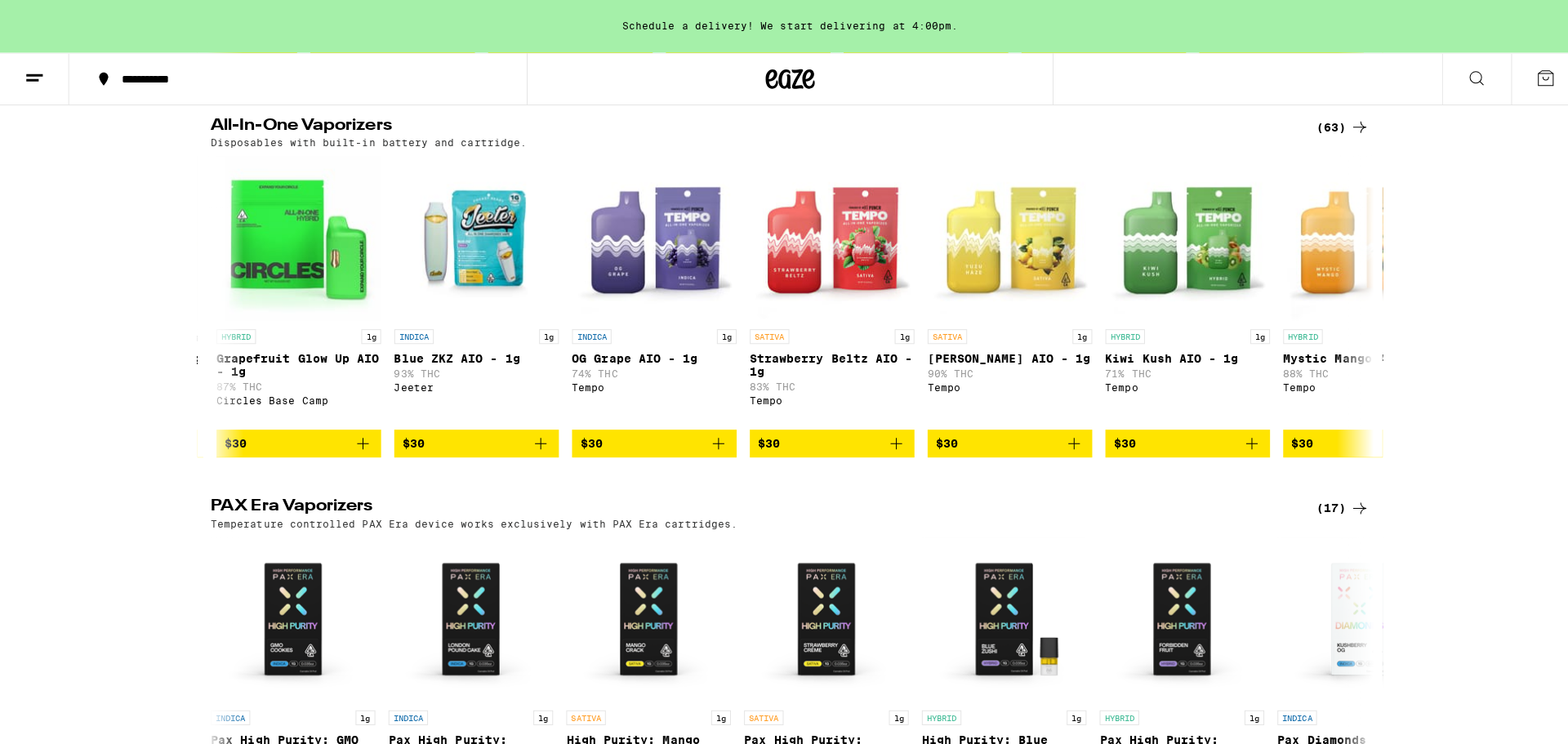
scroll to position [0, 0]
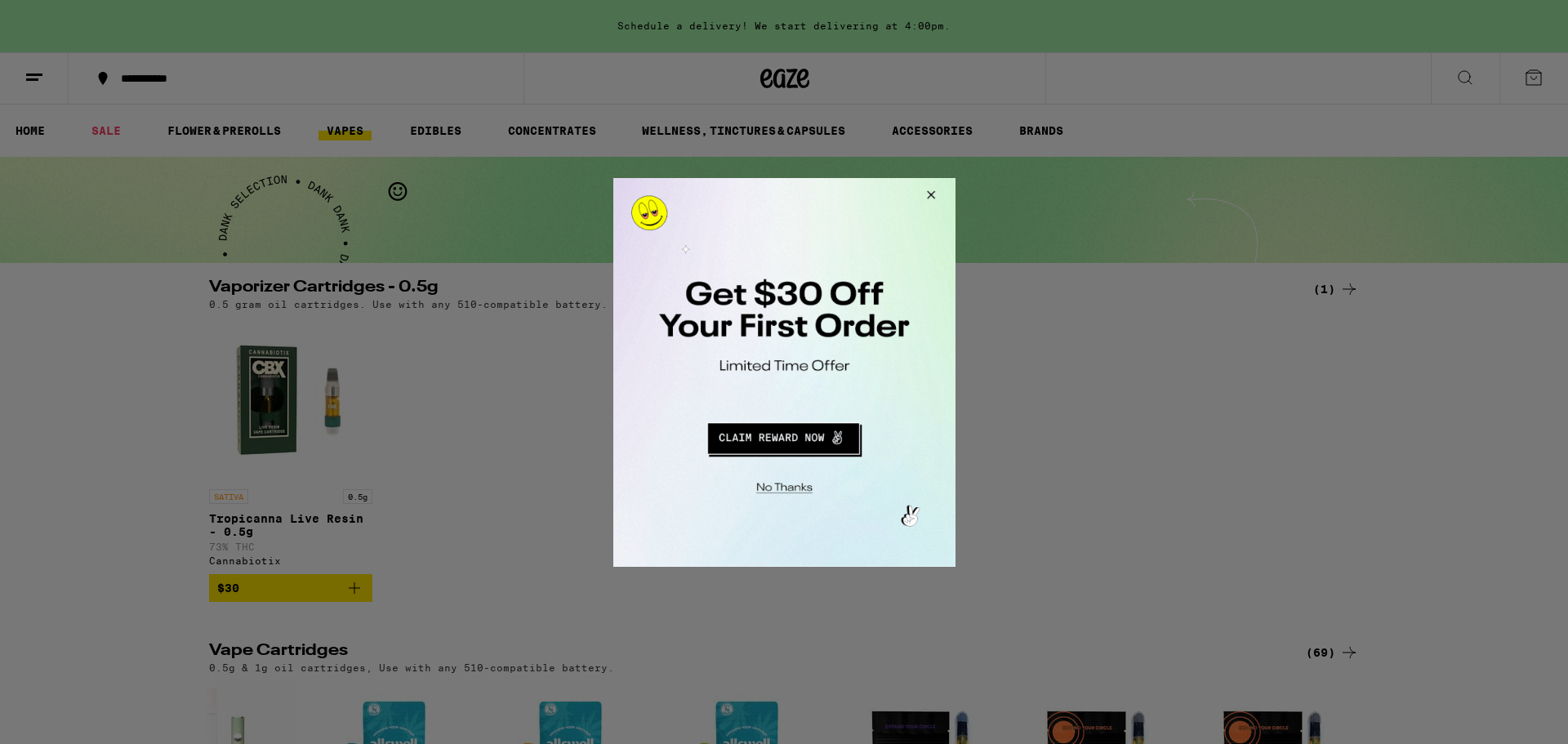
click at [839, 437] on button "Redirect to URL" at bounding box center [782, 435] width 284 height 39
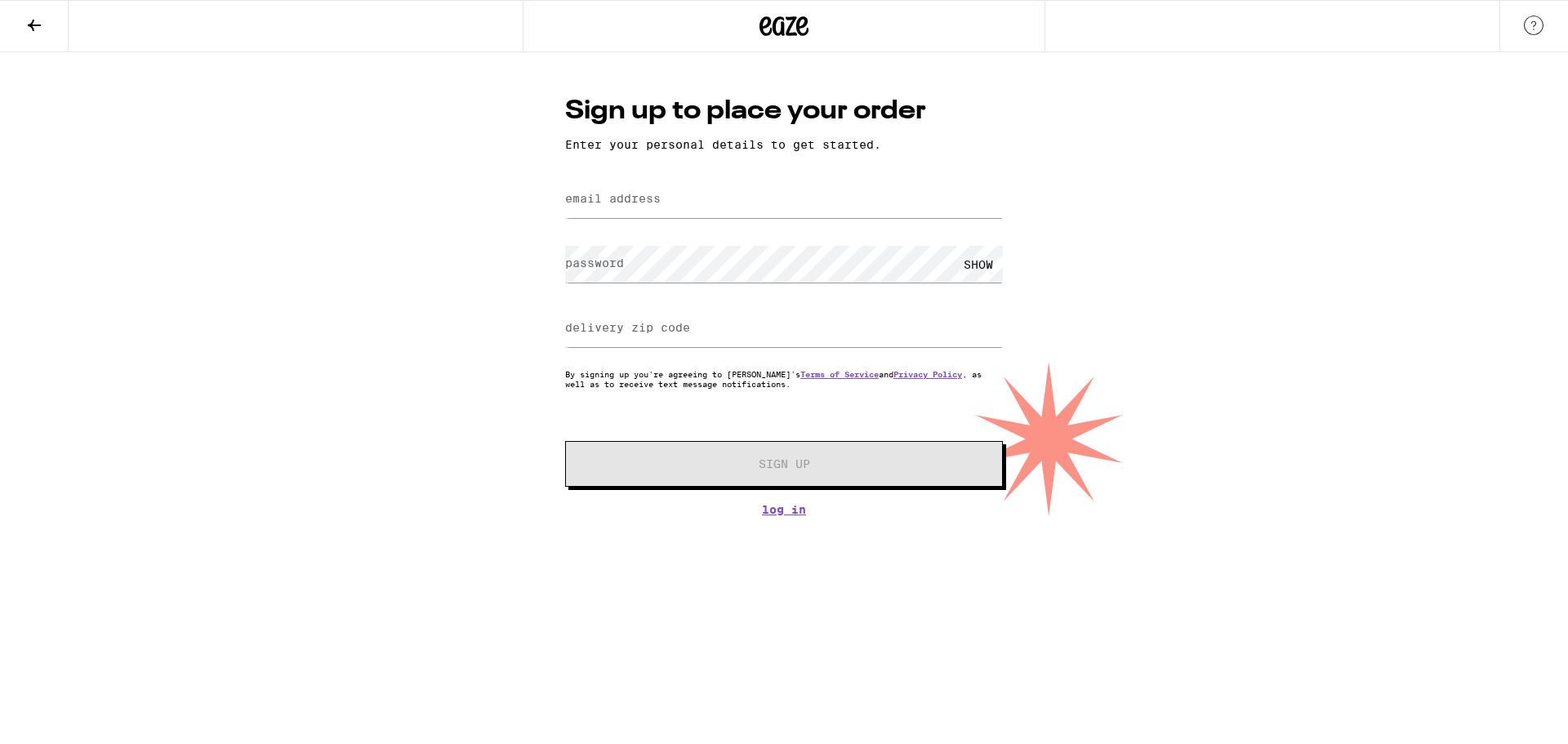
click at [32, 20] on icon at bounding box center [34, 25] width 20 height 20
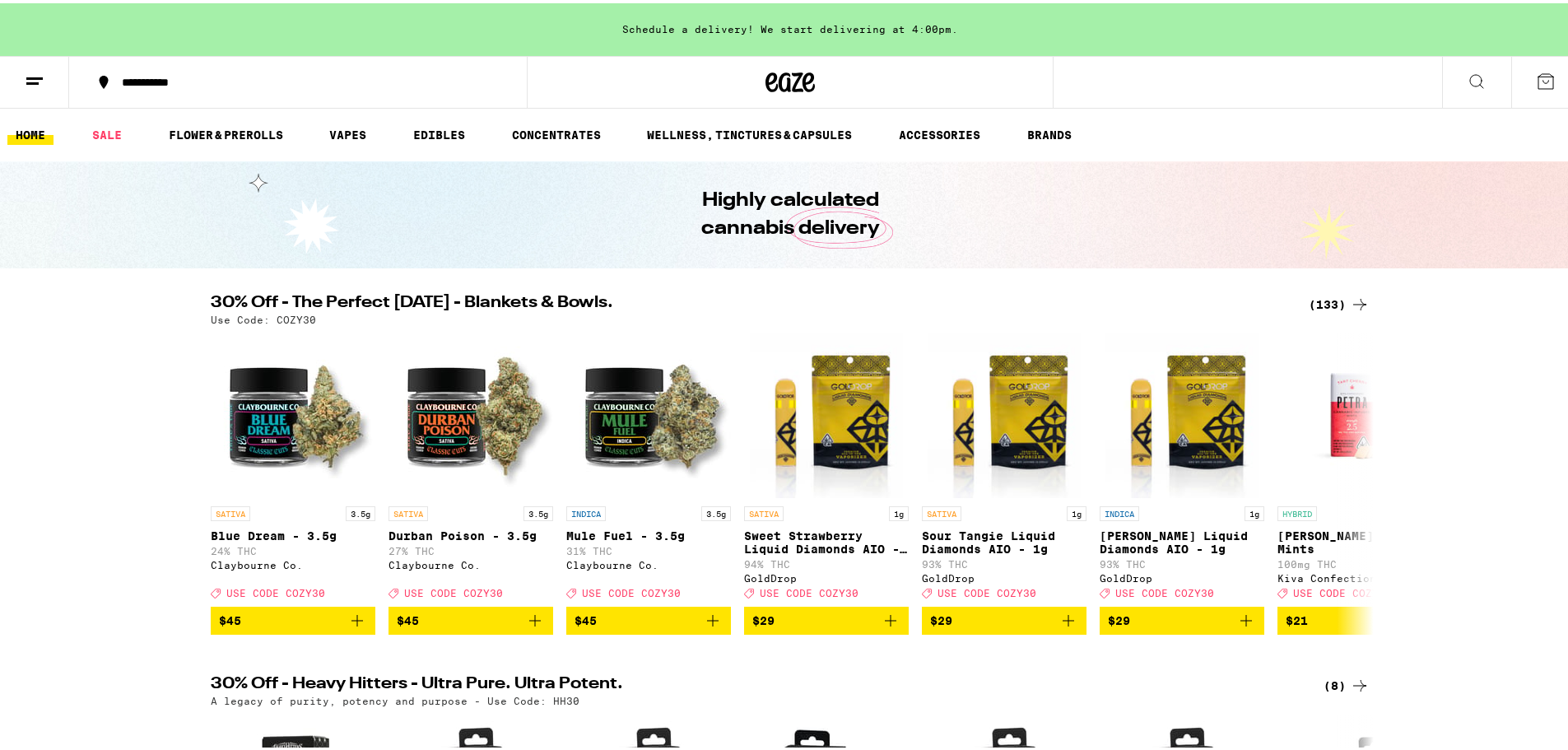
click at [31, 80] on line at bounding box center [33, 80] width 12 height 0
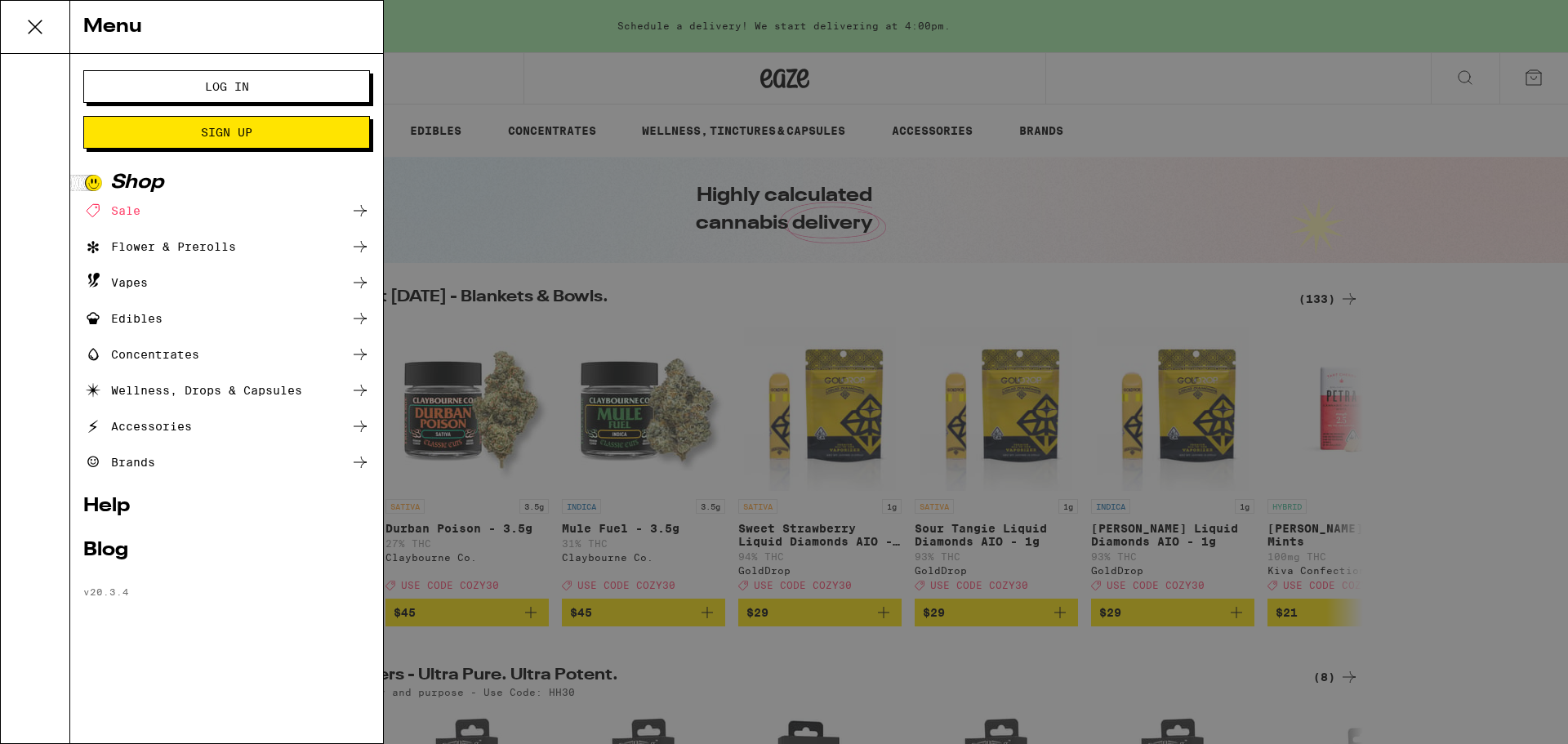
click at [589, 212] on div "Menu Log In Sign Up Shop Sale Flower & Prerolls Vapes Edibles Concentrates Well…" at bounding box center [784, 372] width 1568 height 744
